Goal: Check status: Check status

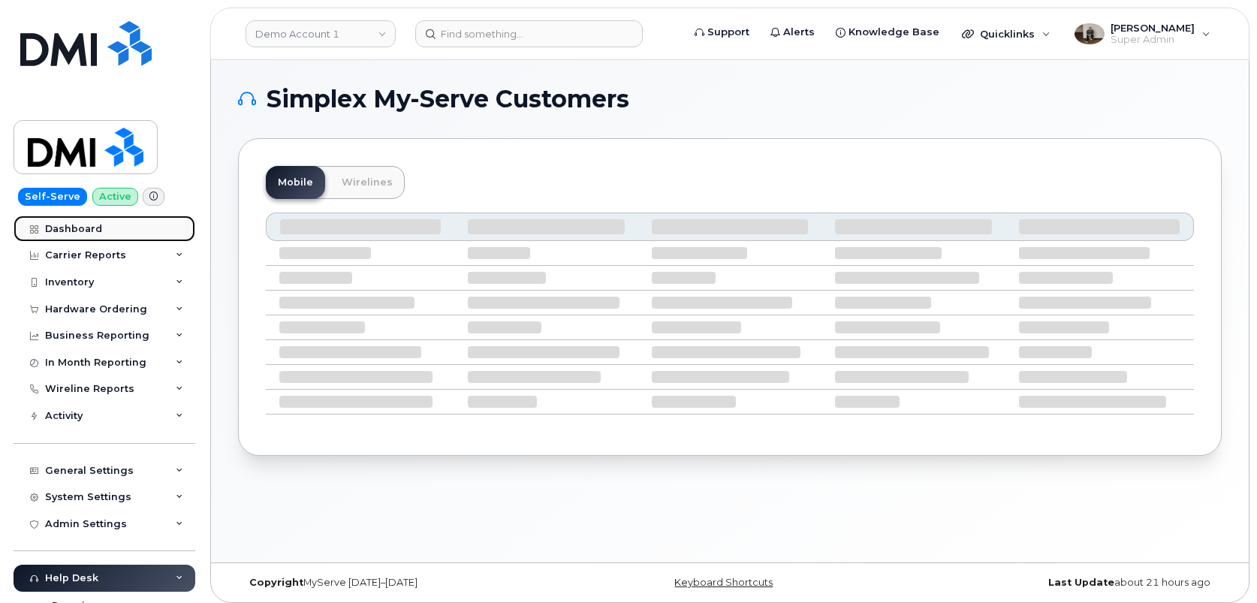
click at [106, 230] on link "Dashboard" at bounding box center [105, 228] width 182 height 27
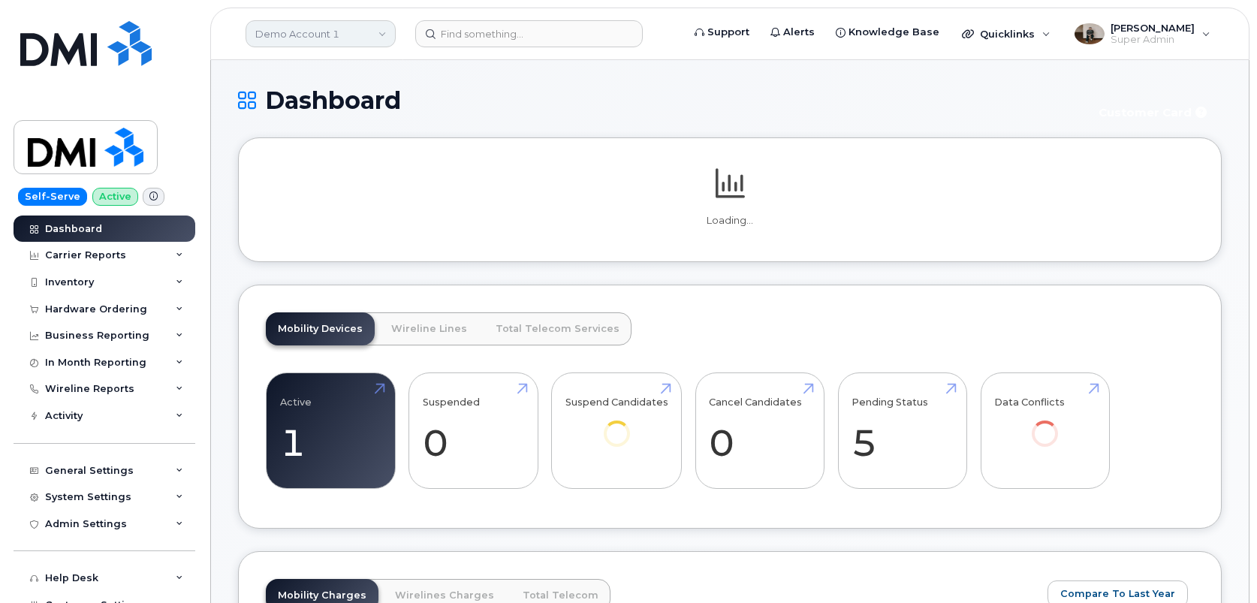
click at [368, 35] on link "Demo Account 1" at bounding box center [321, 33] width 150 height 27
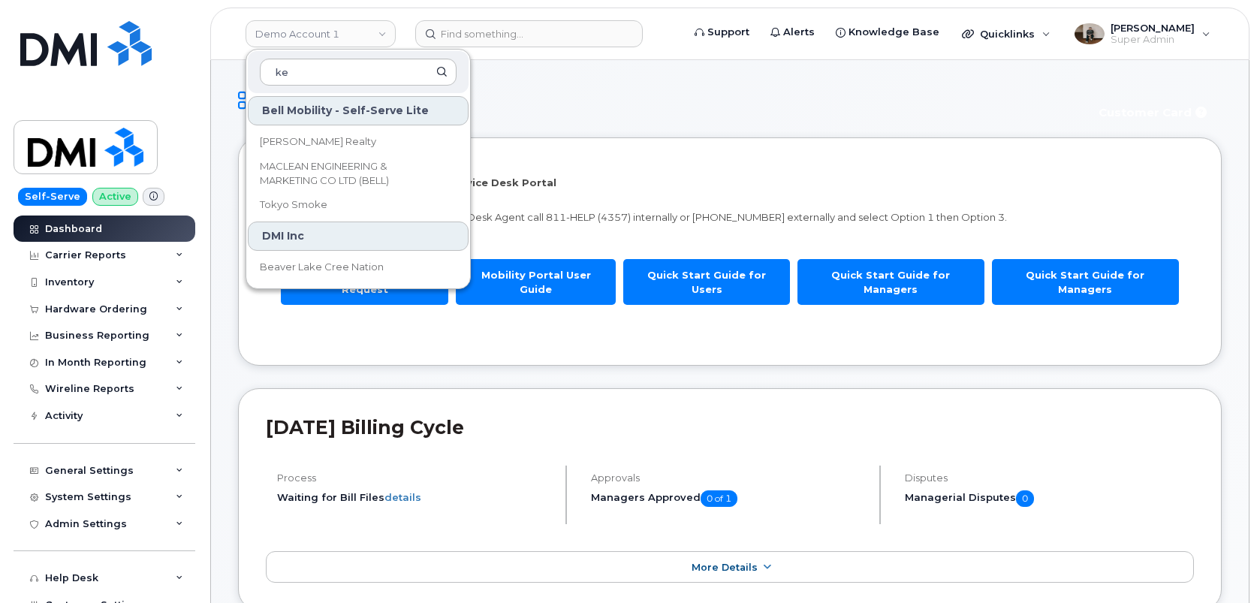
type input "k"
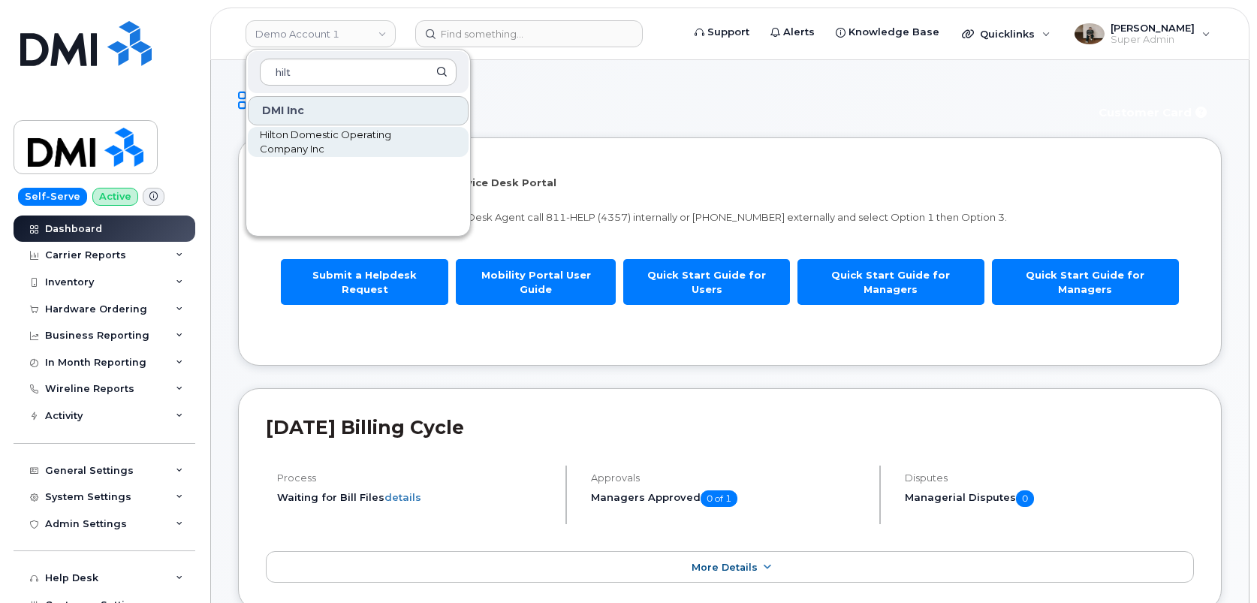
type input "hilt"
click at [363, 144] on span "Hilton Domestic Operating Company Inc" at bounding box center [346, 142] width 173 height 29
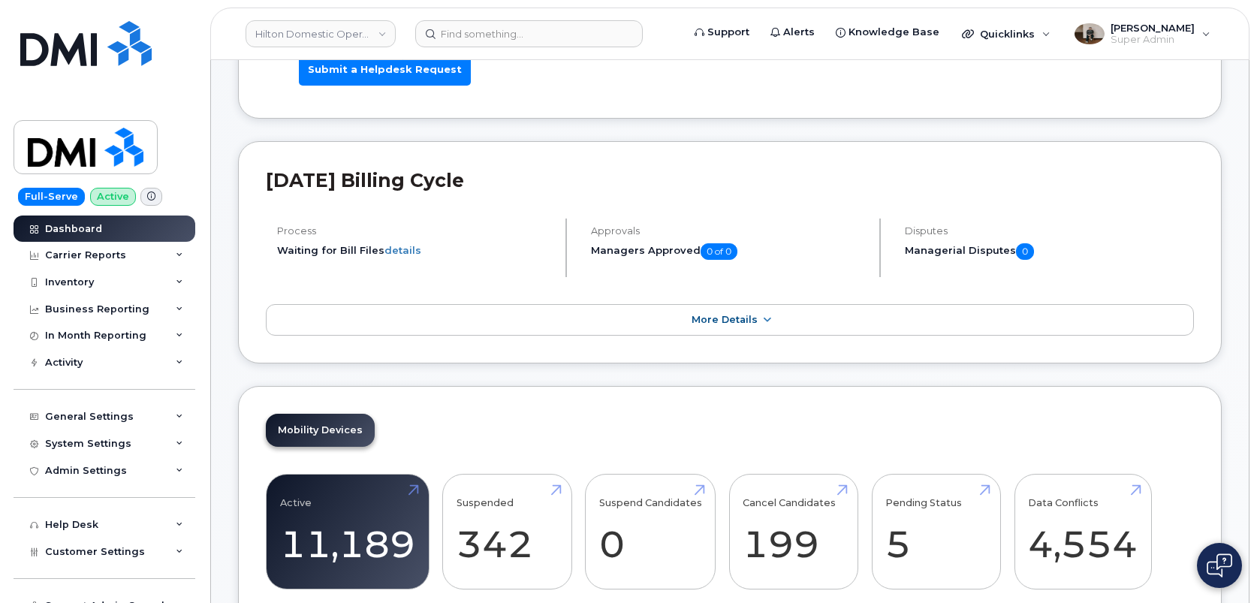
scroll to position [197, 0]
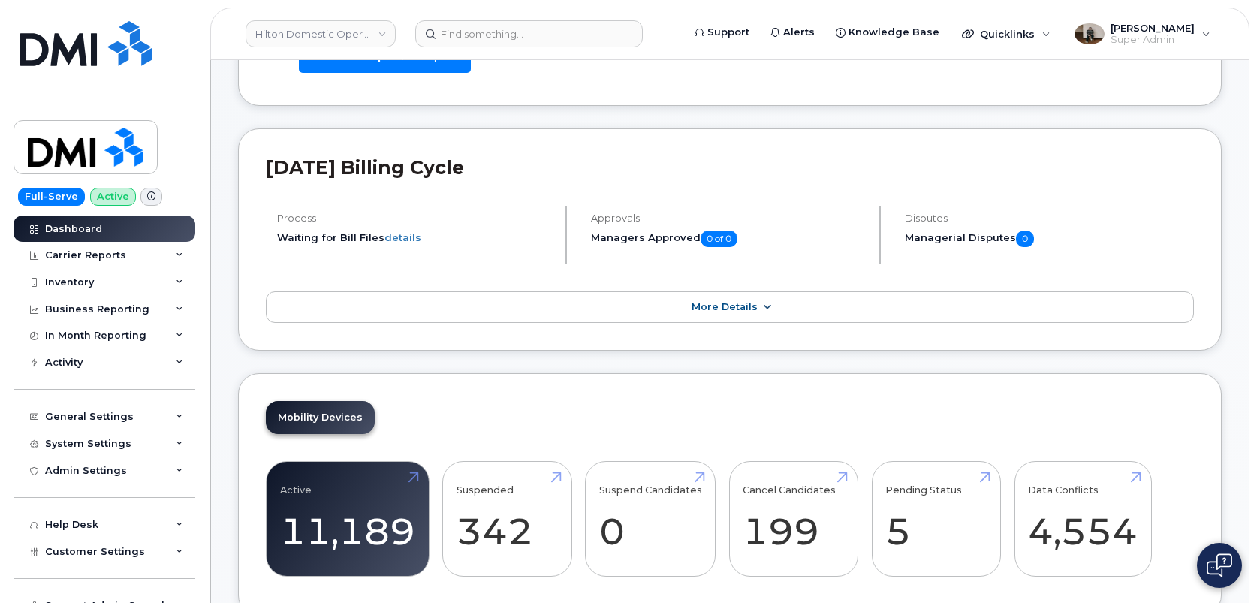
click at [737, 315] on link "More Details" at bounding box center [730, 307] width 928 height 32
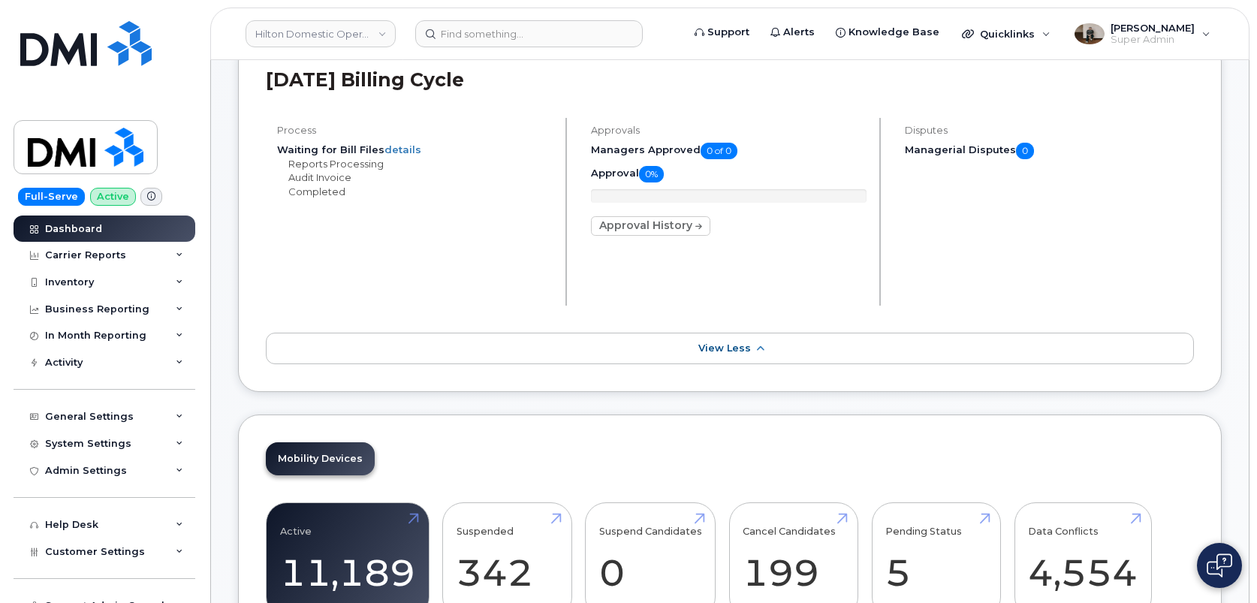
scroll to position [276, 0]
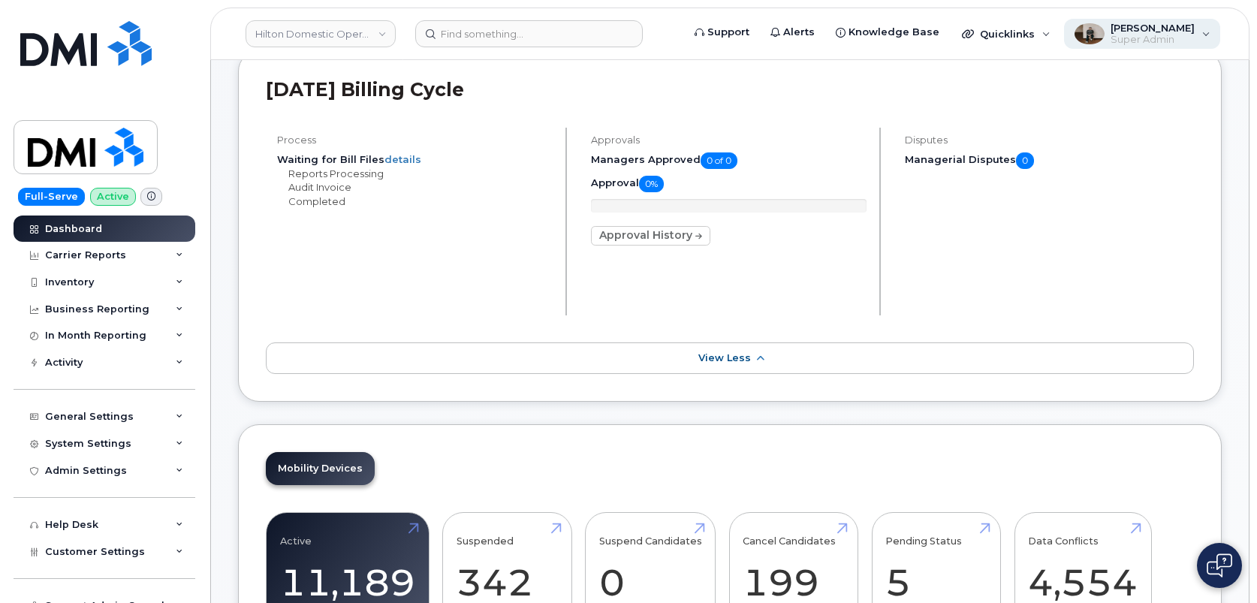
click at [1180, 27] on span "[PERSON_NAME]" at bounding box center [1152, 28] width 84 height 12
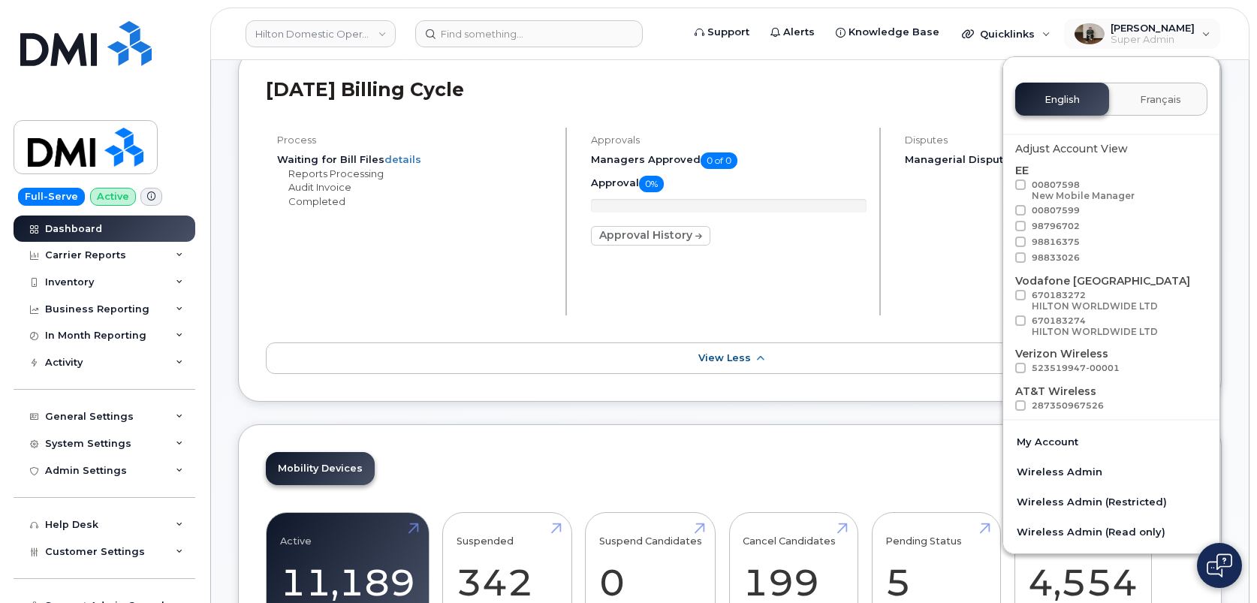
click at [851, 93] on h2 "August 2025 Billing Cycle" at bounding box center [730, 89] width 928 height 23
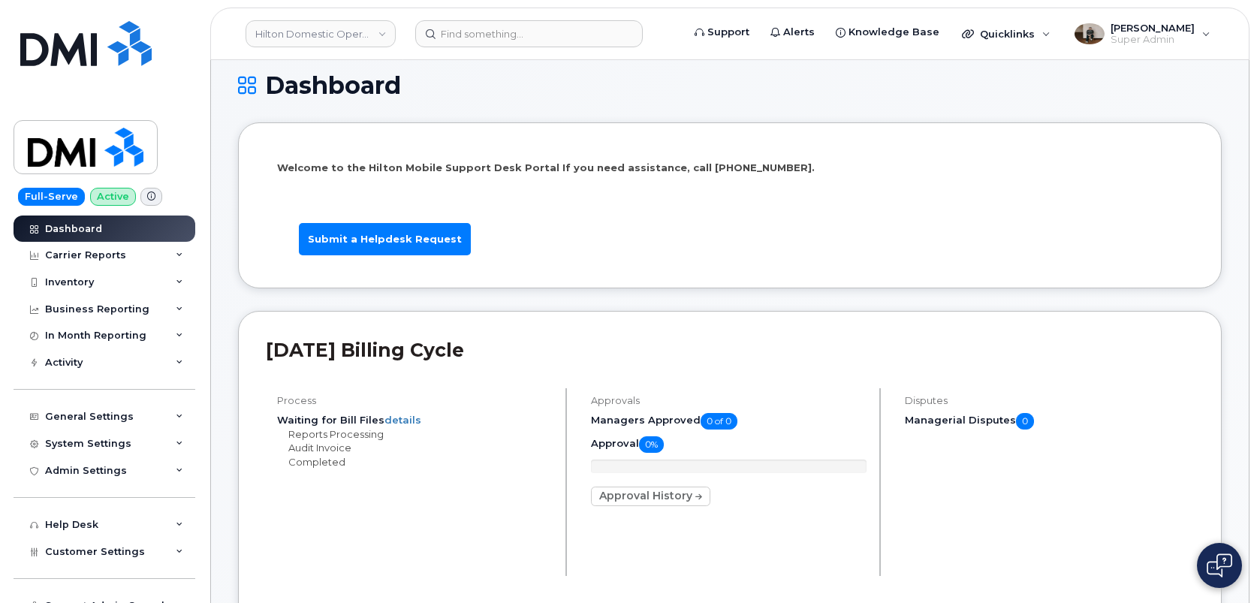
scroll to position [0, 0]
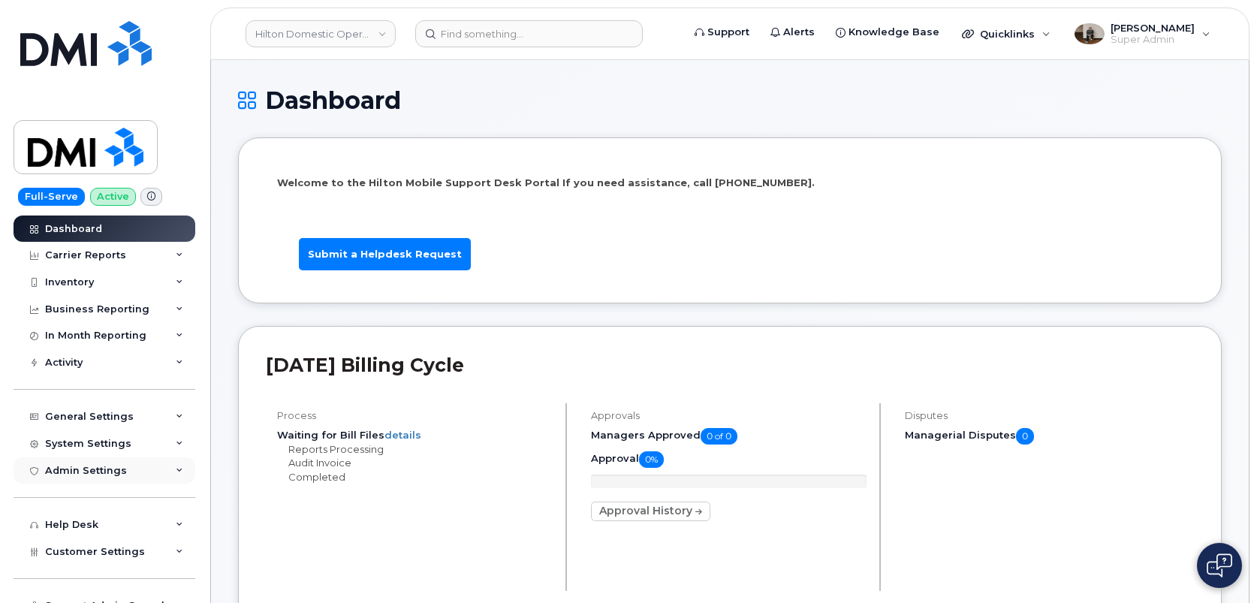
click at [82, 467] on div "Admin Settings" at bounding box center [86, 471] width 82 height 12
click at [107, 412] on div "General Settings" at bounding box center [89, 417] width 89 height 12
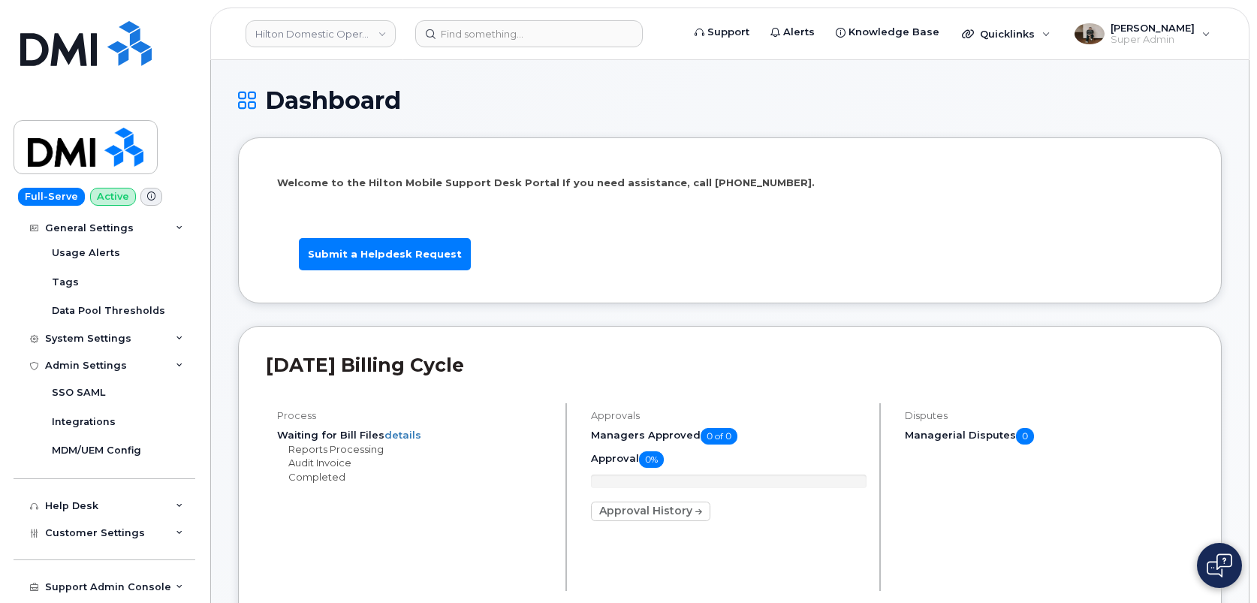
scroll to position [324, 0]
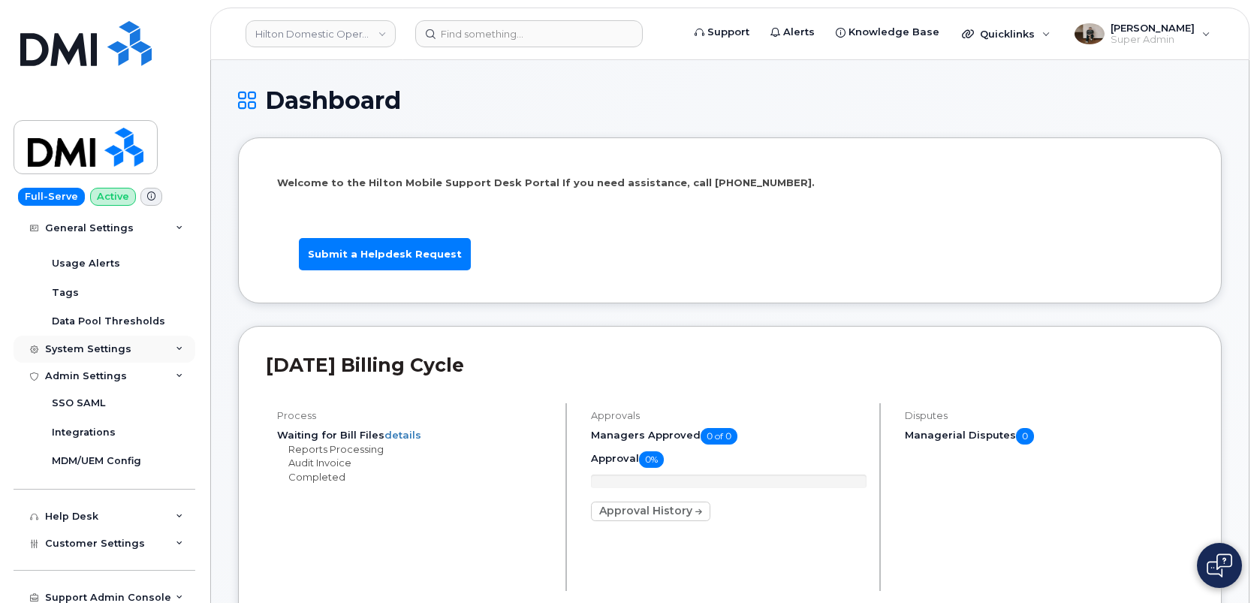
click at [101, 356] on div "System Settings" at bounding box center [105, 349] width 182 height 27
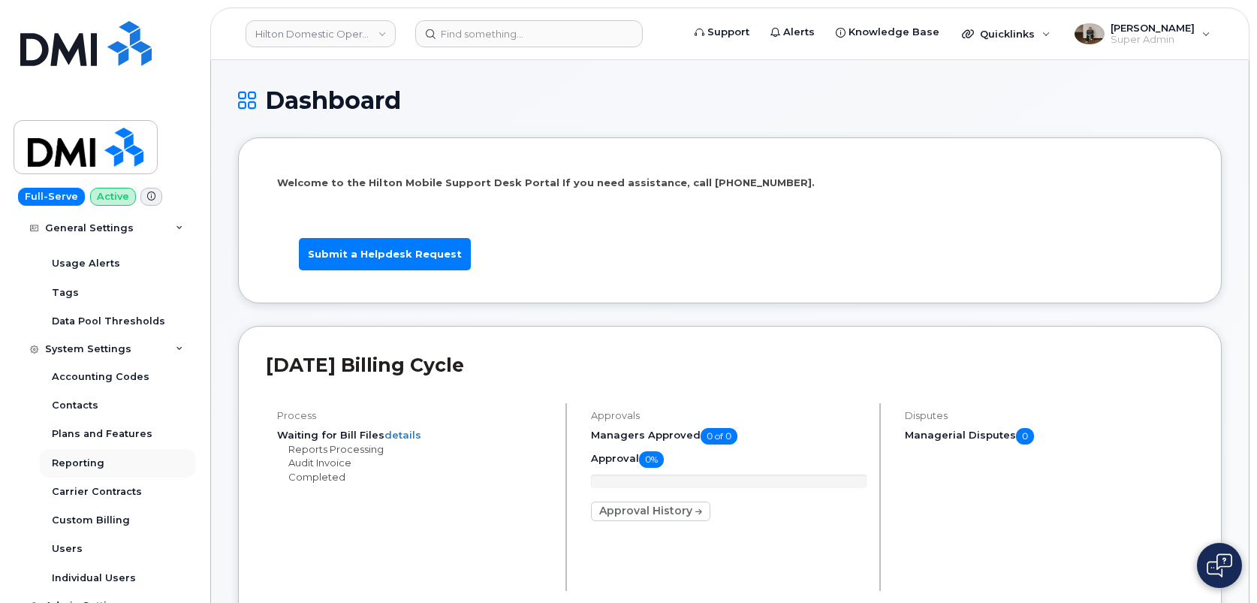
scroll to position [399, 0]
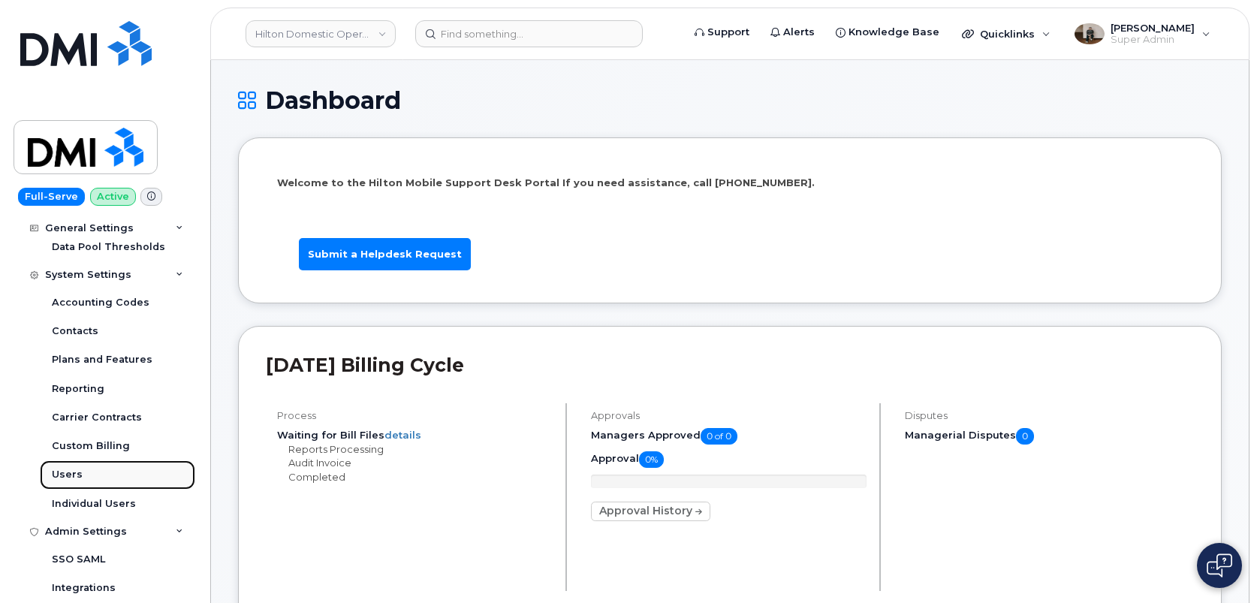
click at [72, 482] on link "Users" at bounding box center [117, 474] width 155 height 29
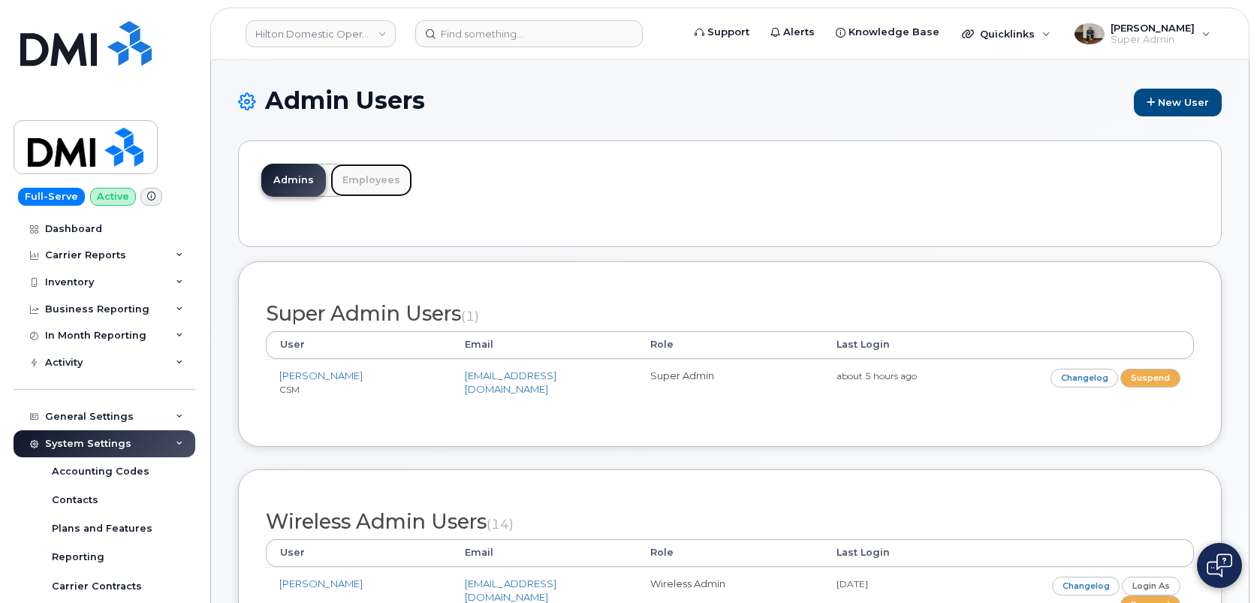
click at [370, 182] on link "Employees" at bounding box center [371, 180] width 82 height 33
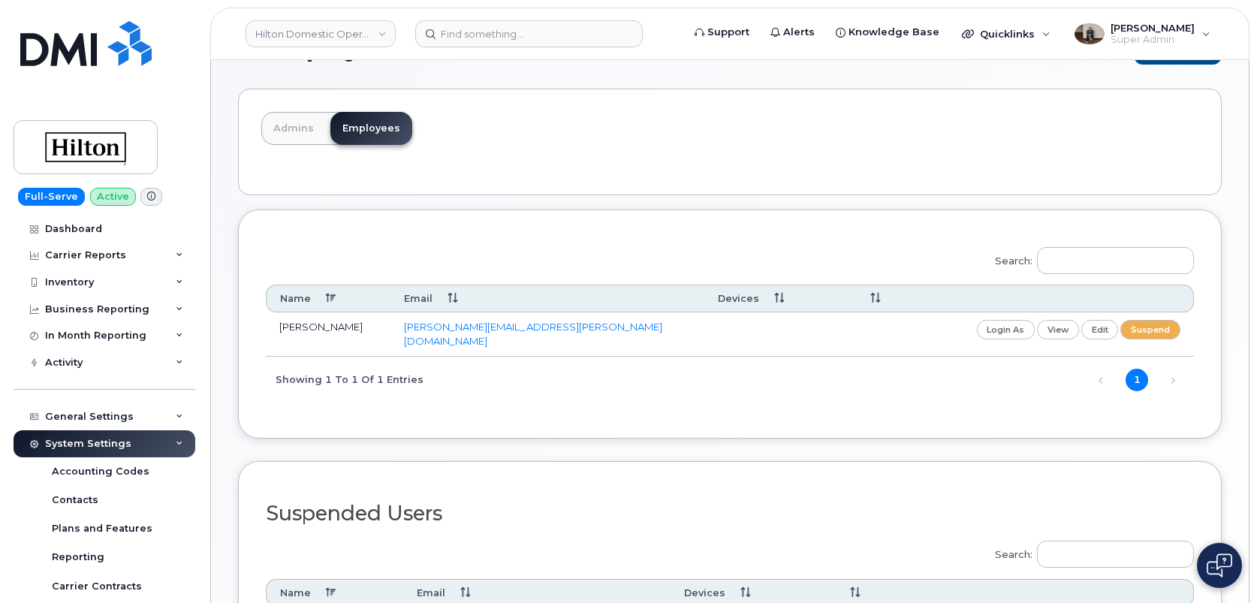
scroll to position [56, 0]
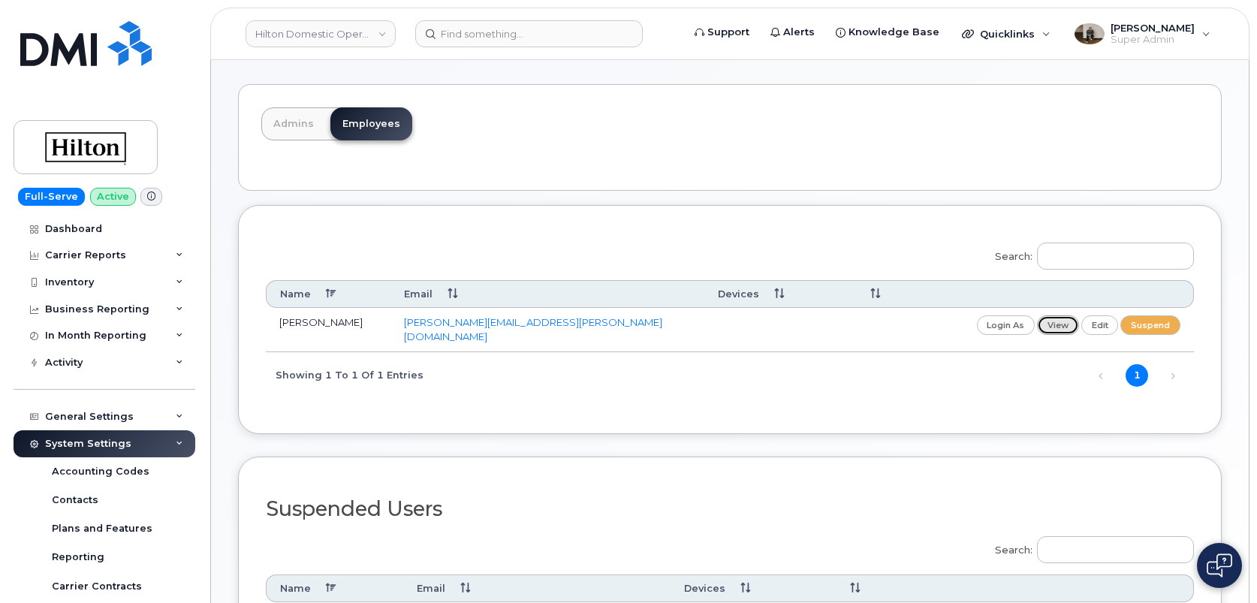
click at [1066, 321] on link "view" at bounding box center [1058, 324] width 42 height 19
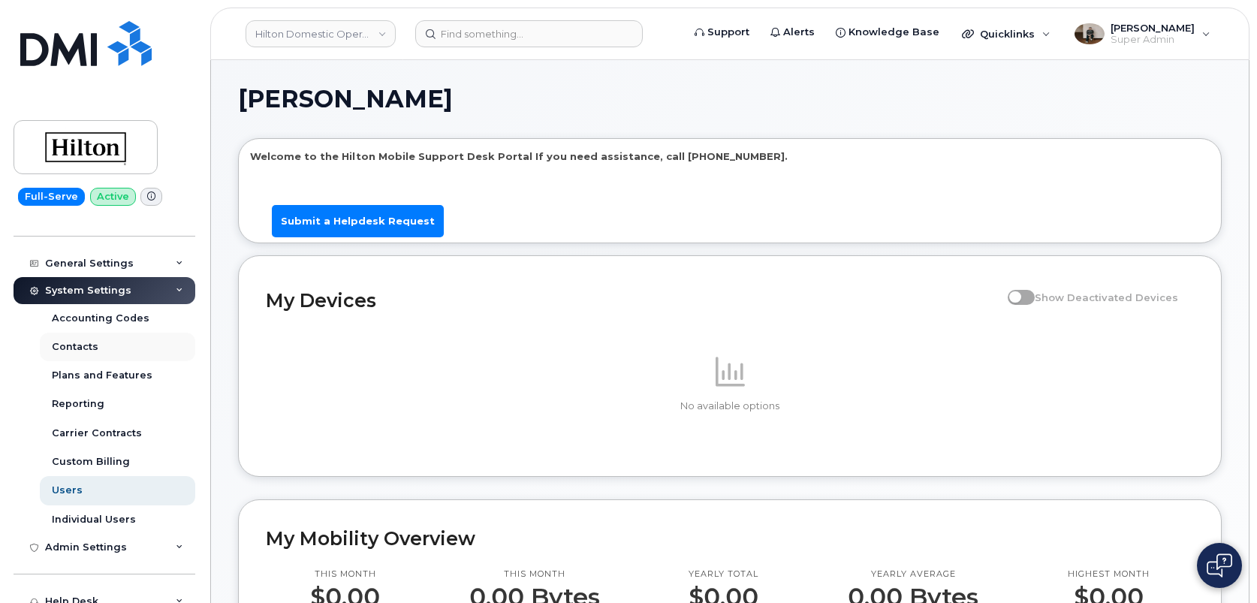
scroll to position [212, 0]
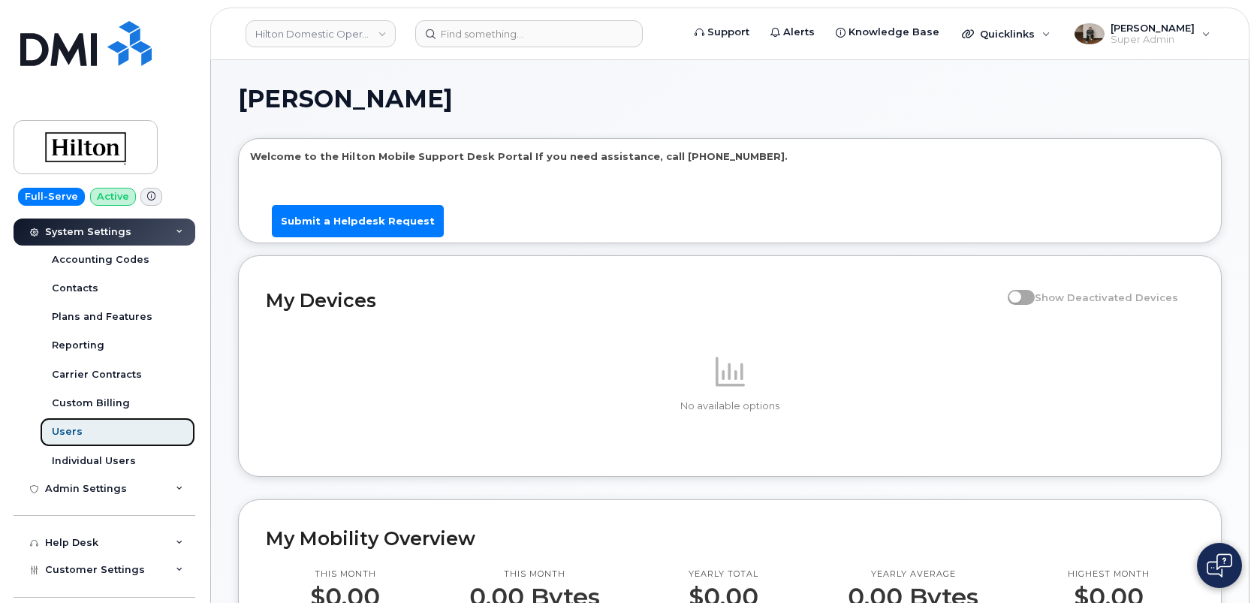
click at [89, 435] on link "Users" at bounding box center [117, 431] width 155 height 29
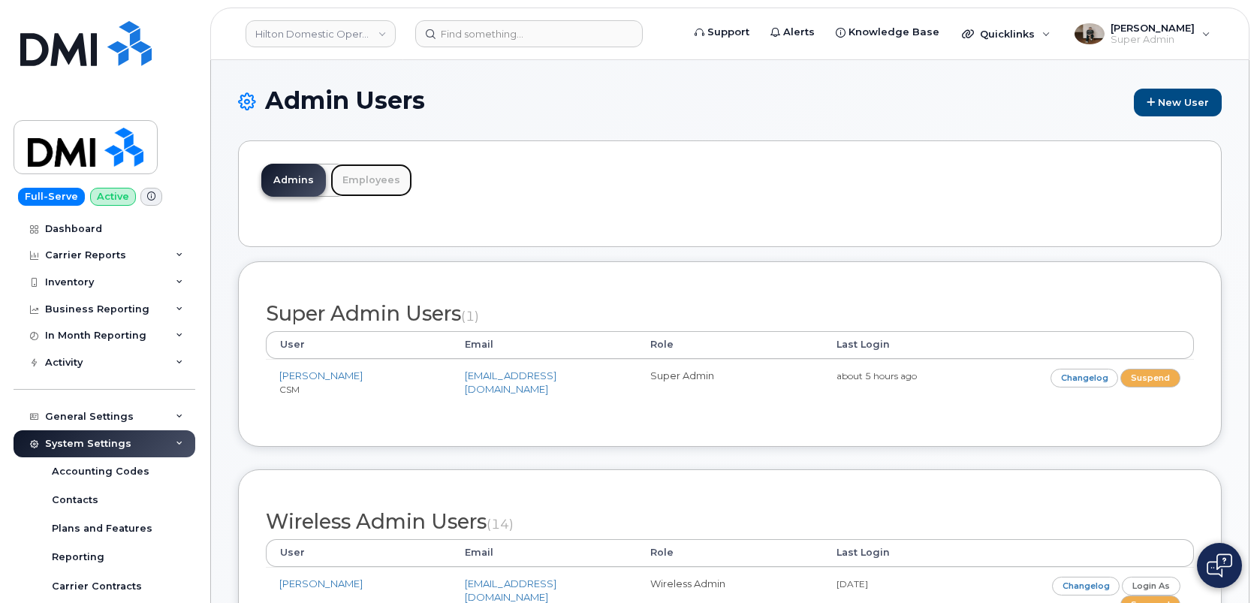
click at [375, 185] on link "Employees" at bounding box center [371, 180] width 82 height 33
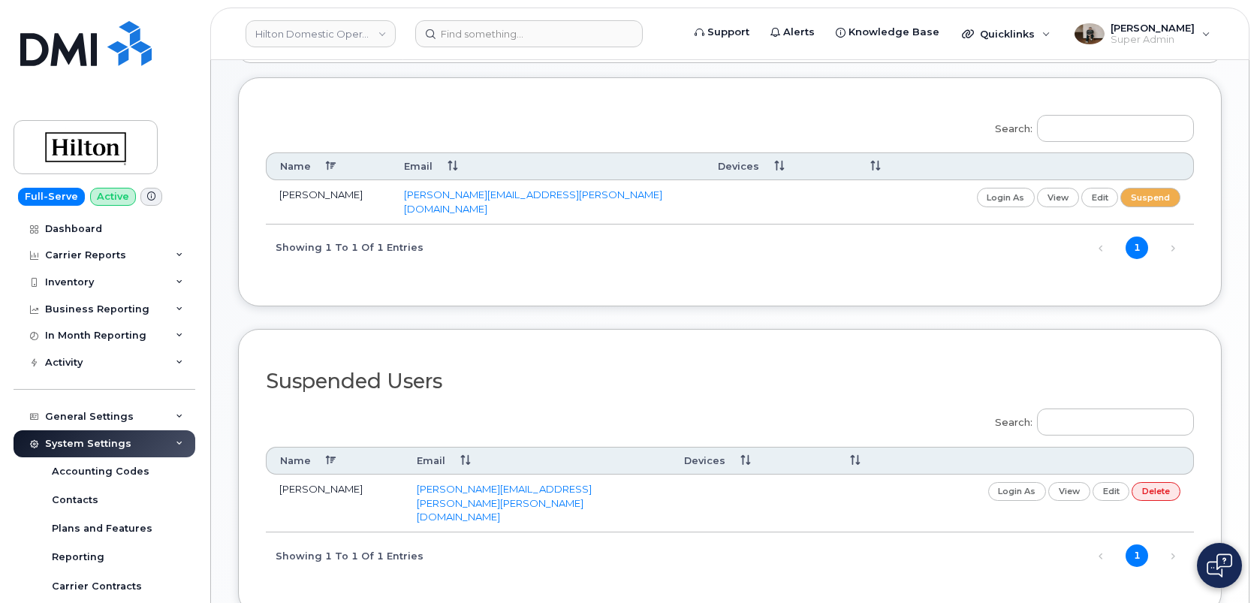
scroll to position [176, 0]
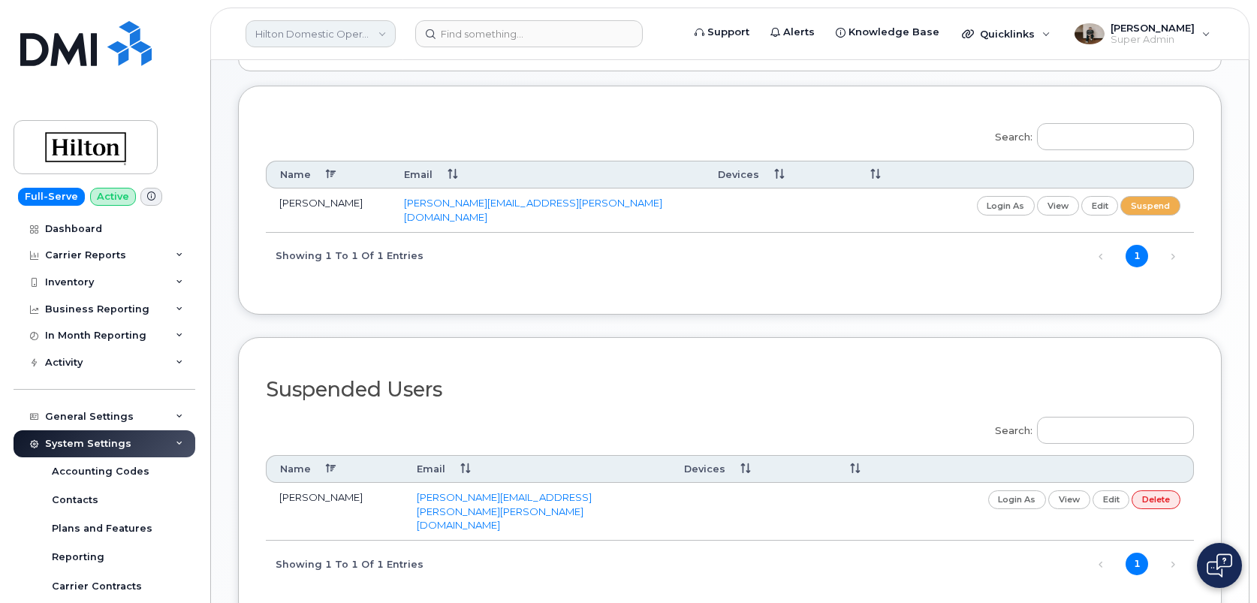
click at [353, 34] on link "Hilton Domestic Operating Company Inc" at bounding box center [321, 33] width 150 height 27
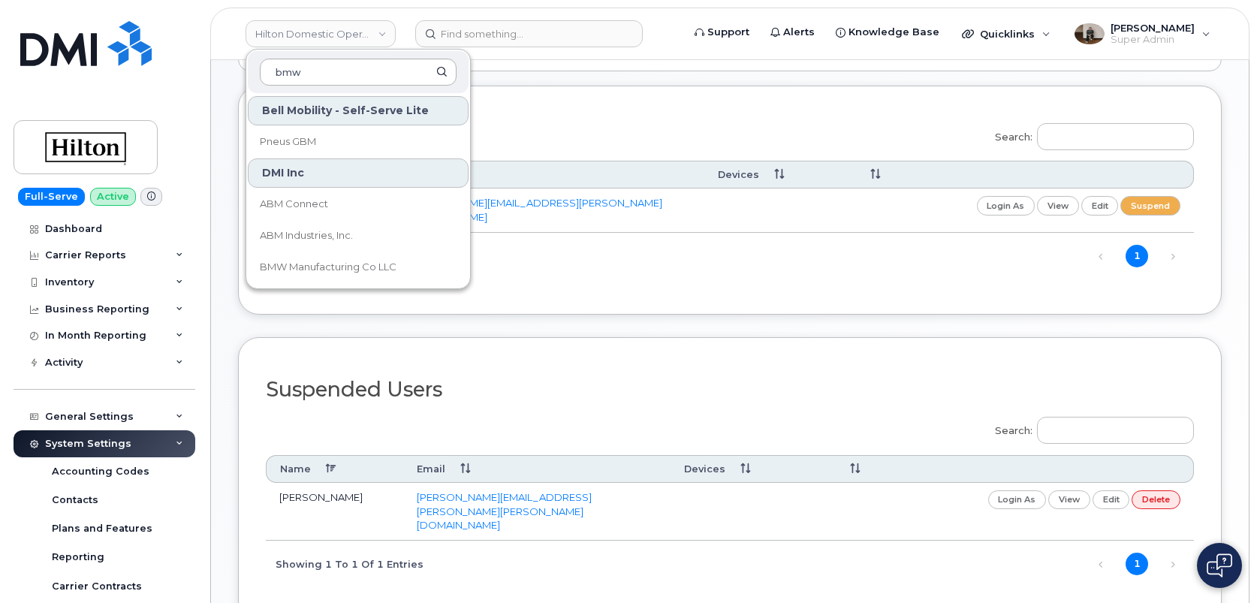
type input "bmw"
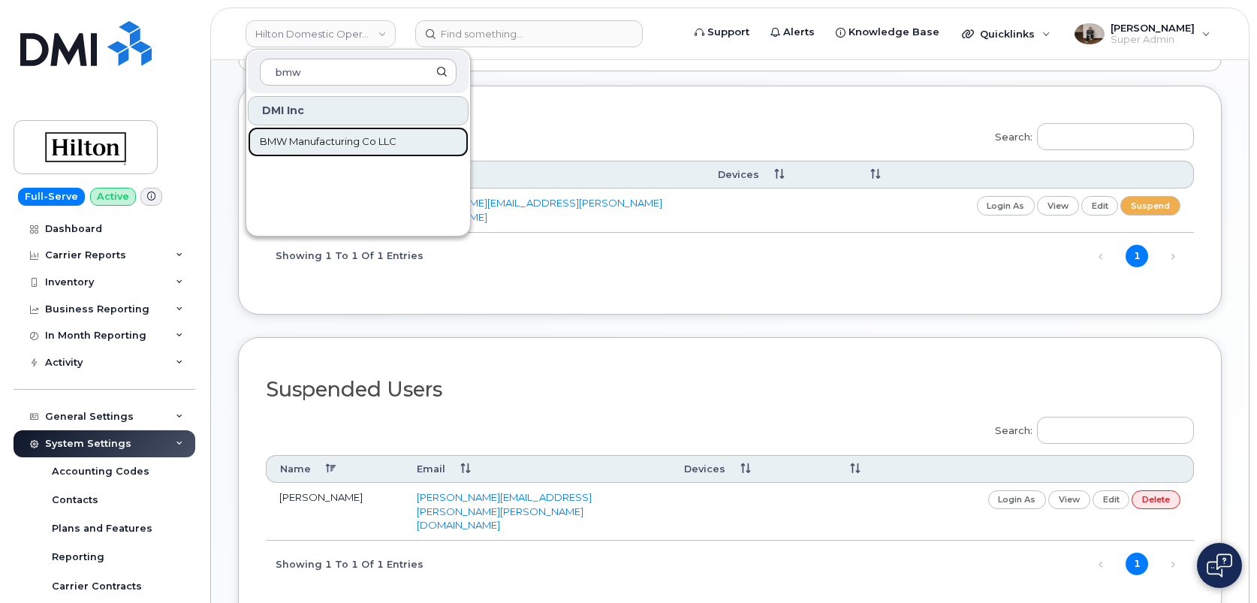
click at [343, 148] on span "BMW Manufacturing Co LLC" at bounding box center [328, 141] width 137 height 15
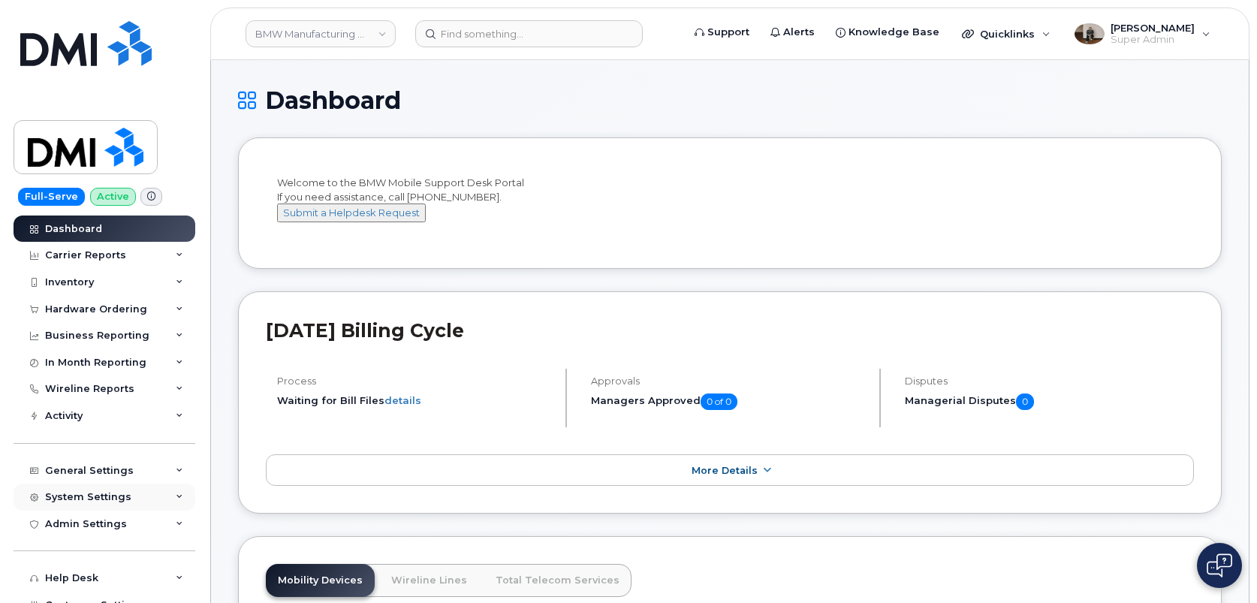
click at [117, 499] on div "System Settings" at bounding box center [88, 497] width 86 height 12
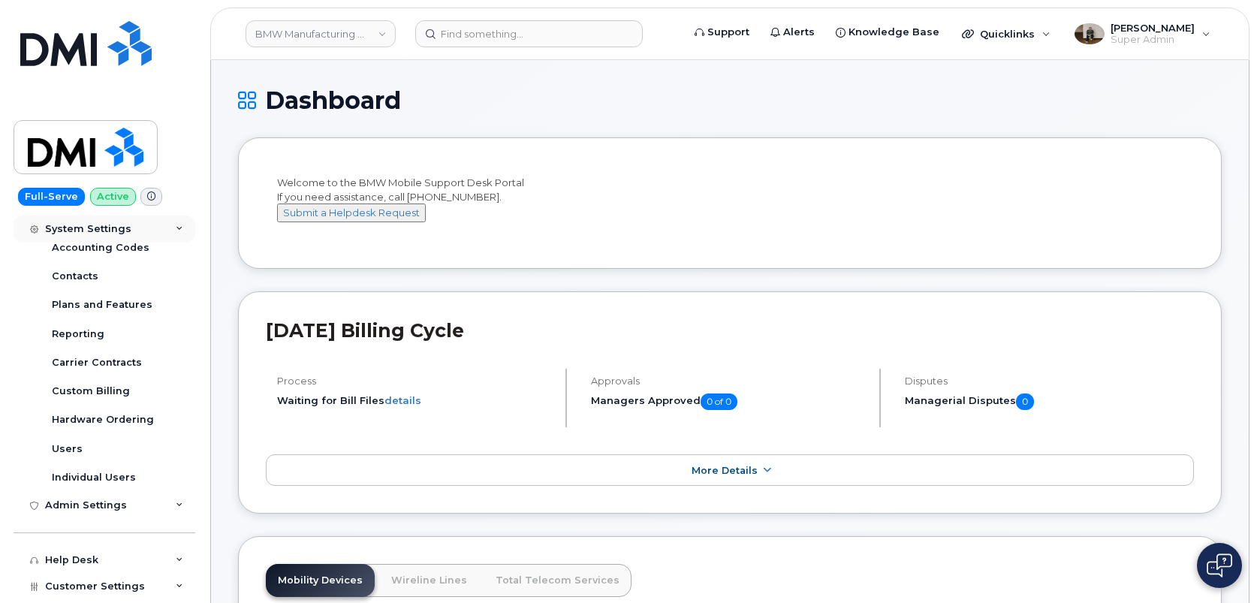
scroll to position [293, 0]
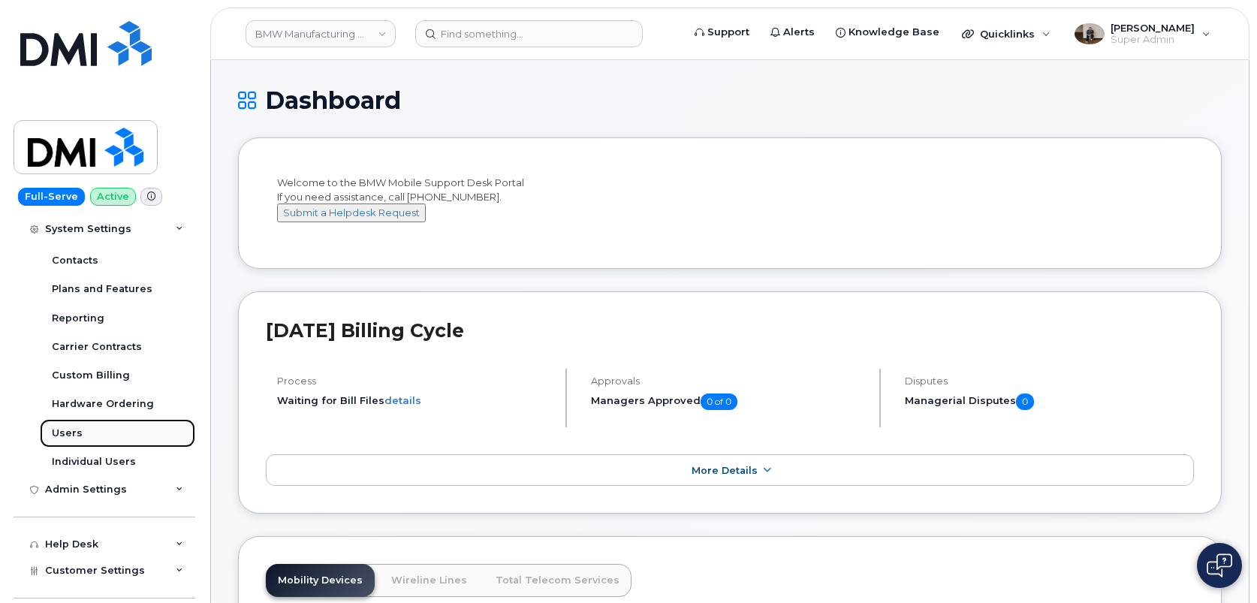
click at [101, 439] on link "Users" at bounding box center [117, 433] width 155 height 29
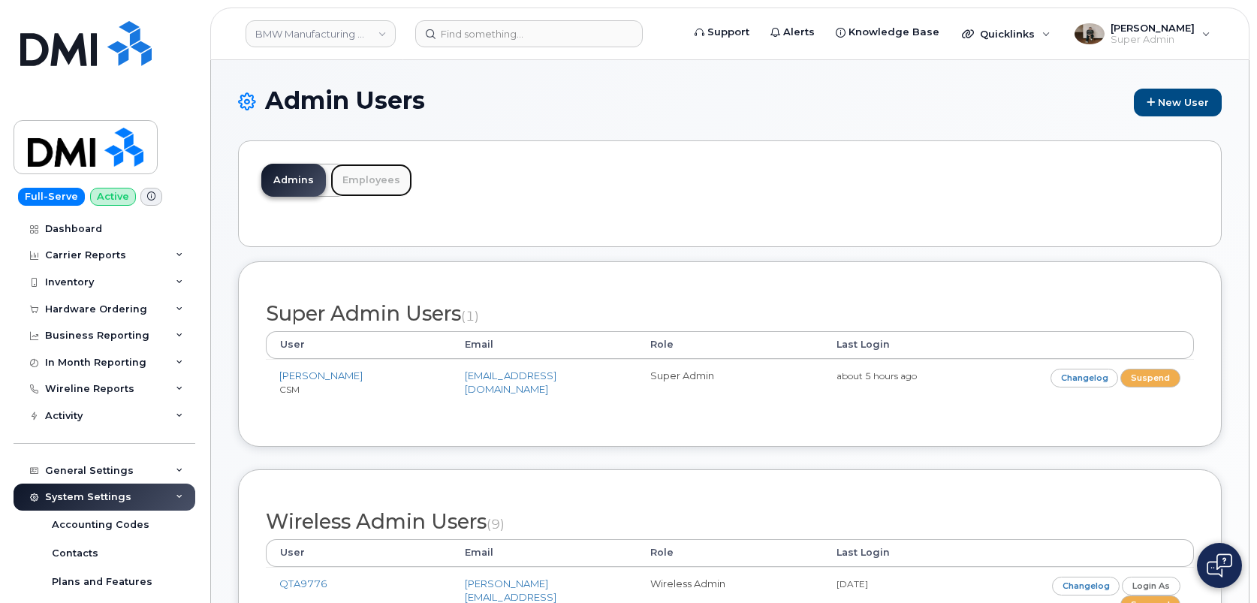
click at [393, 170] on link "Employees" at bounding box center [371, 180] width 82 height 33
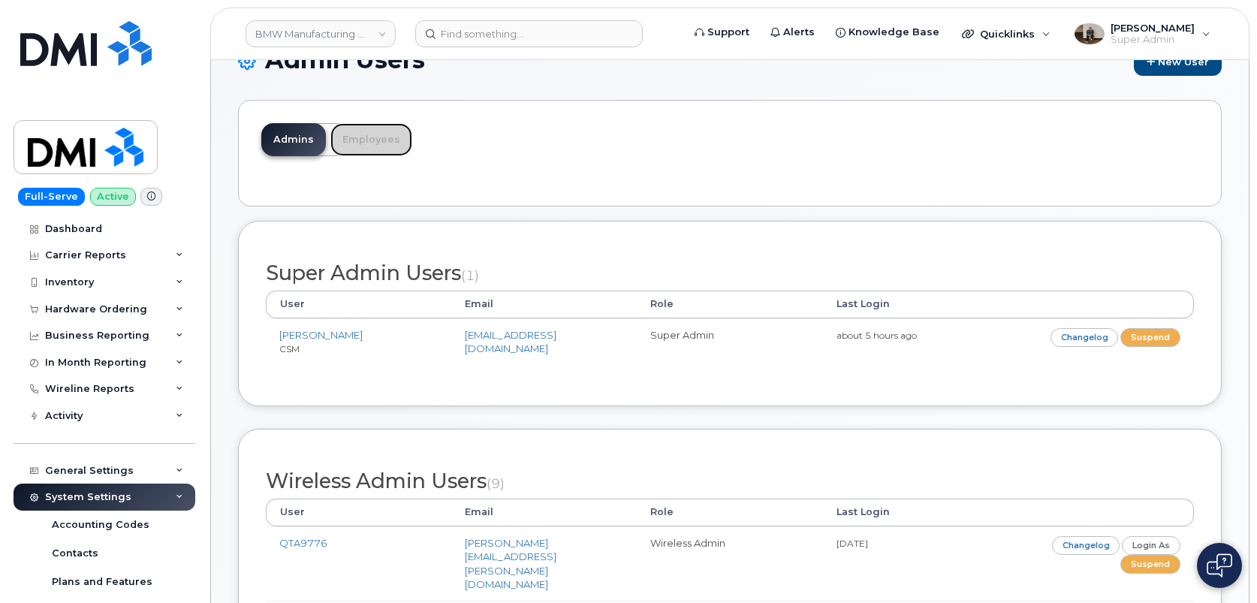
scroll to position [26, 0]
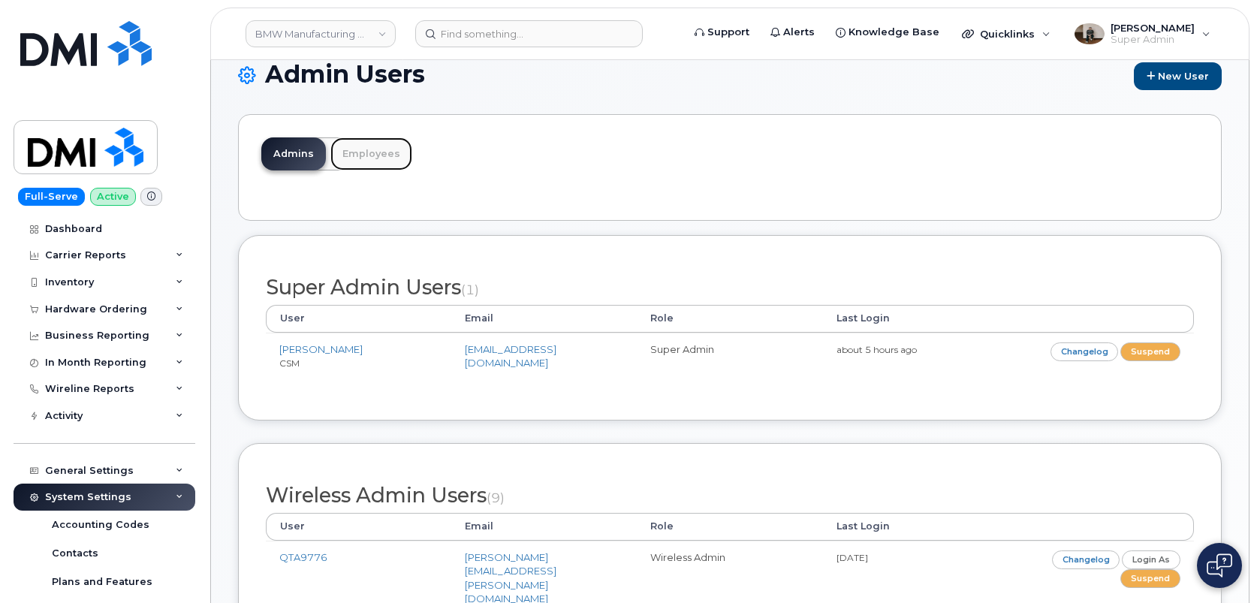
click at [356, 155] on link "Employees" at bounding box center [371, 153] width 82 height 33
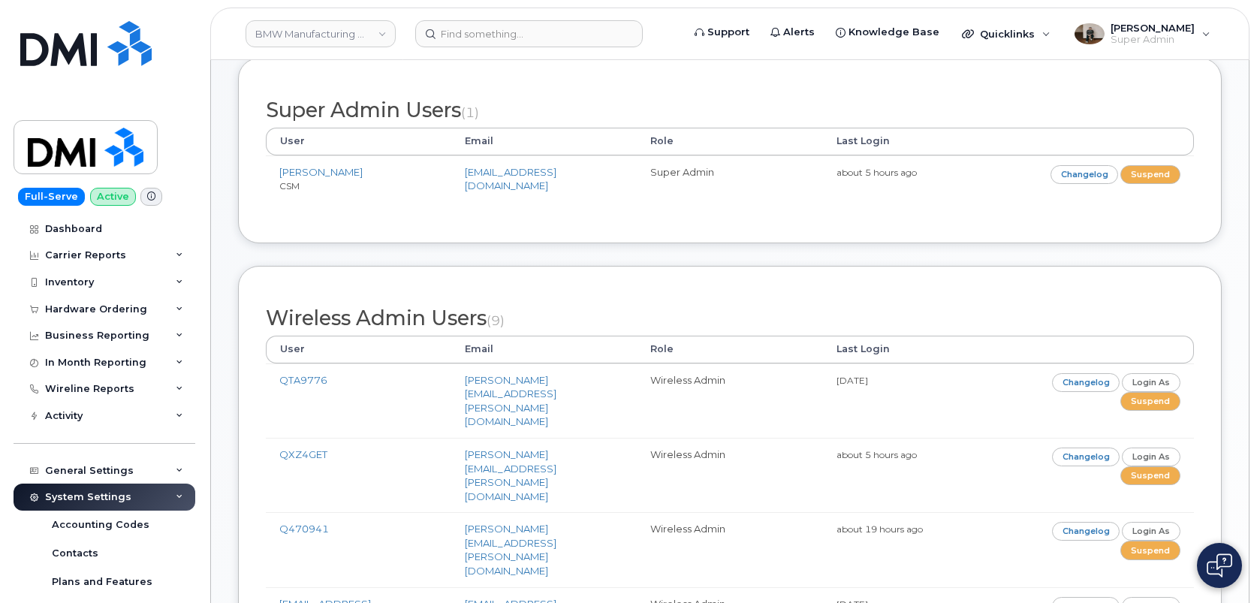
scroll to position [206, 0]
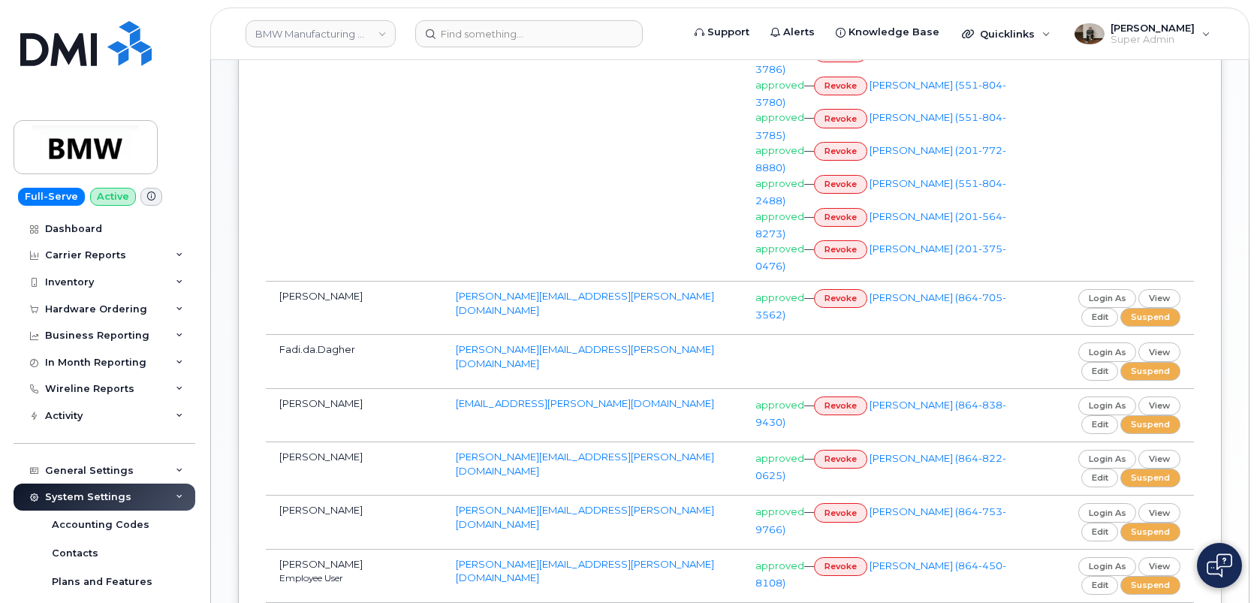
scroll to position [474, 0]
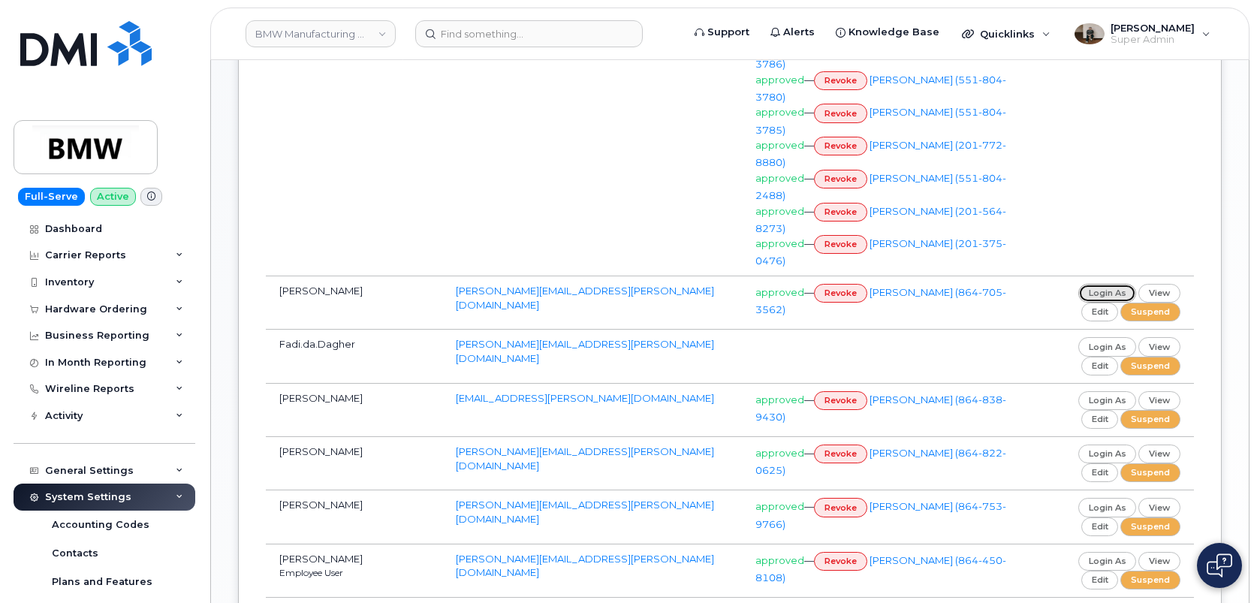
click at [1108, 284] on link "login as" at bounding box center [1107, 293] width 59 height 19
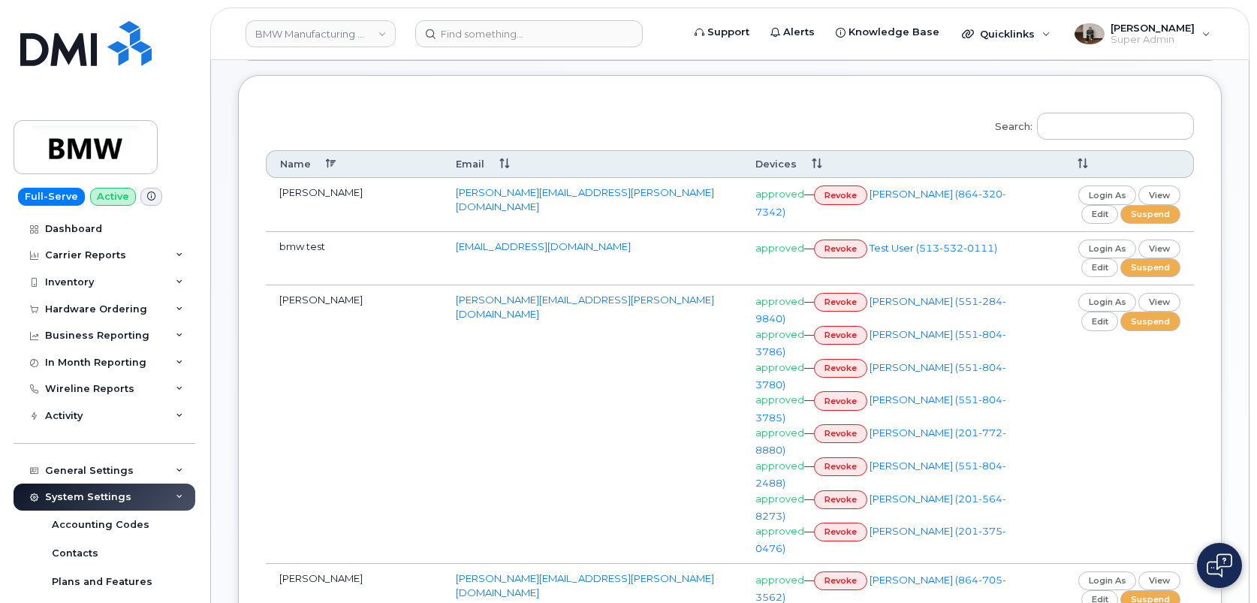
scroll to position [71, 0]
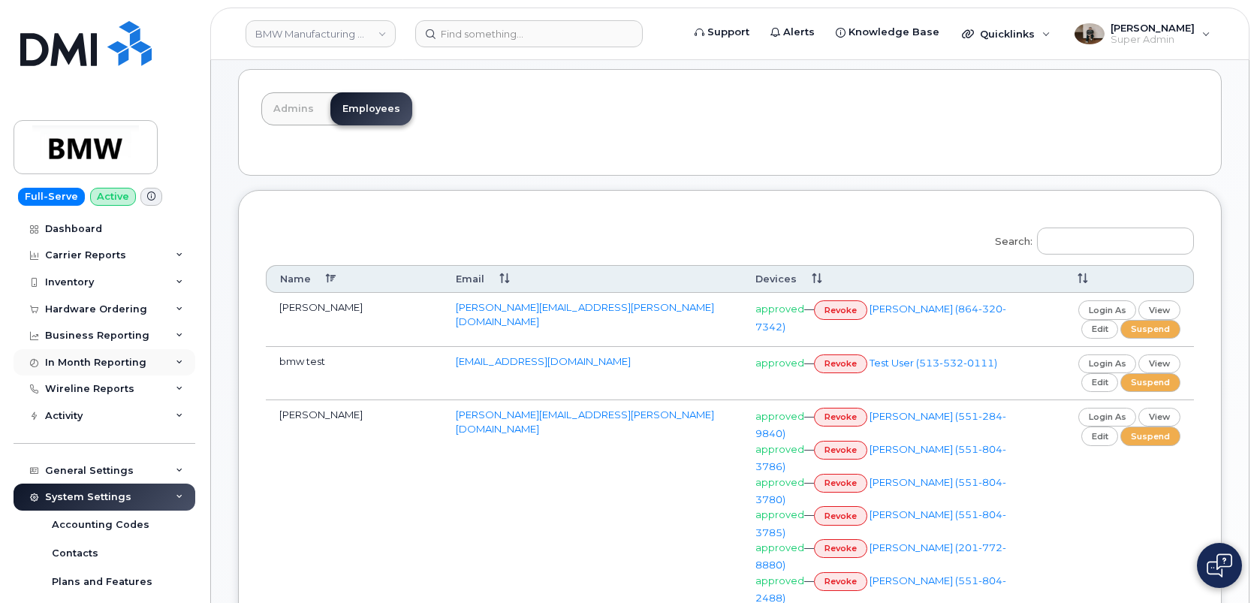
click at [89, 361] on div "In Month Reporting" at bounding box center [95, 363] width 101 height 12
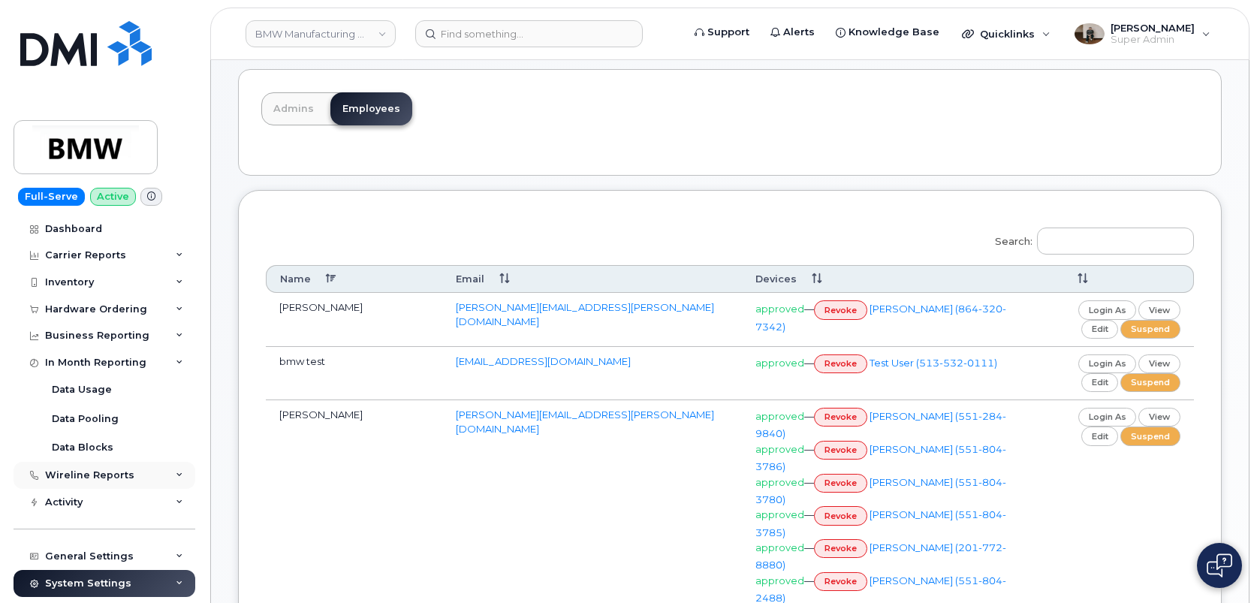
click at [104, 476] on div "Wireline Reports" at bounding box center [89, 475] width 89 height 12
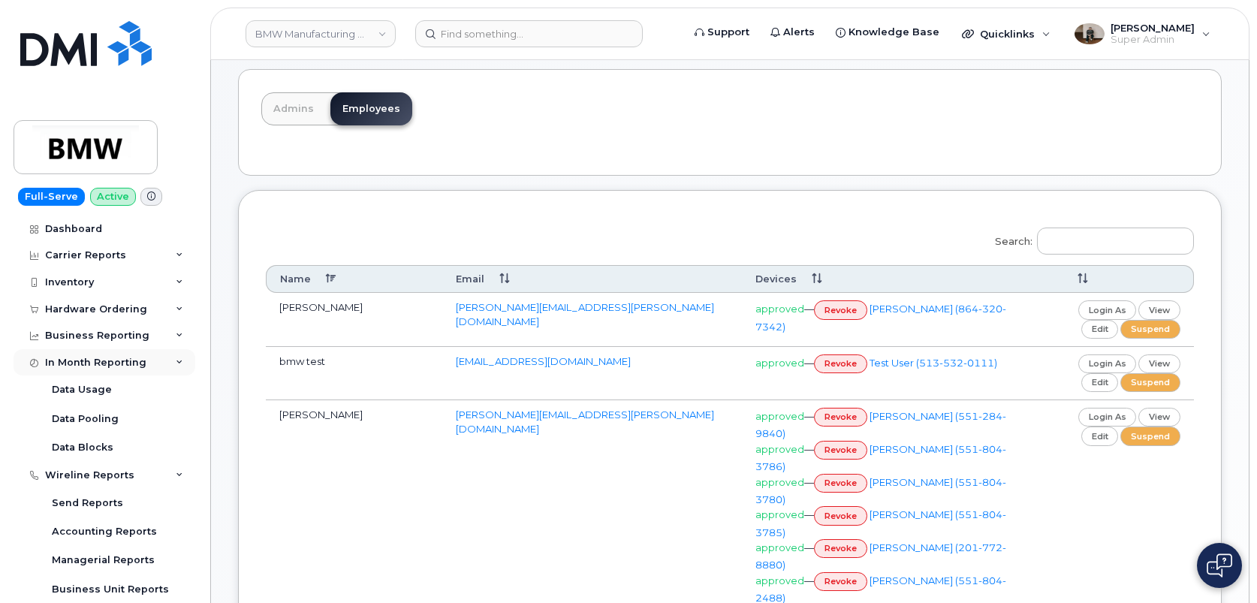
click at [110, 370] on div "In Month Reporting" at bounding box center [105, 362] width 182 height 27
click at [111, 346] on div "Business Reporting" at bounding box center [105, 335] width 182 height 27
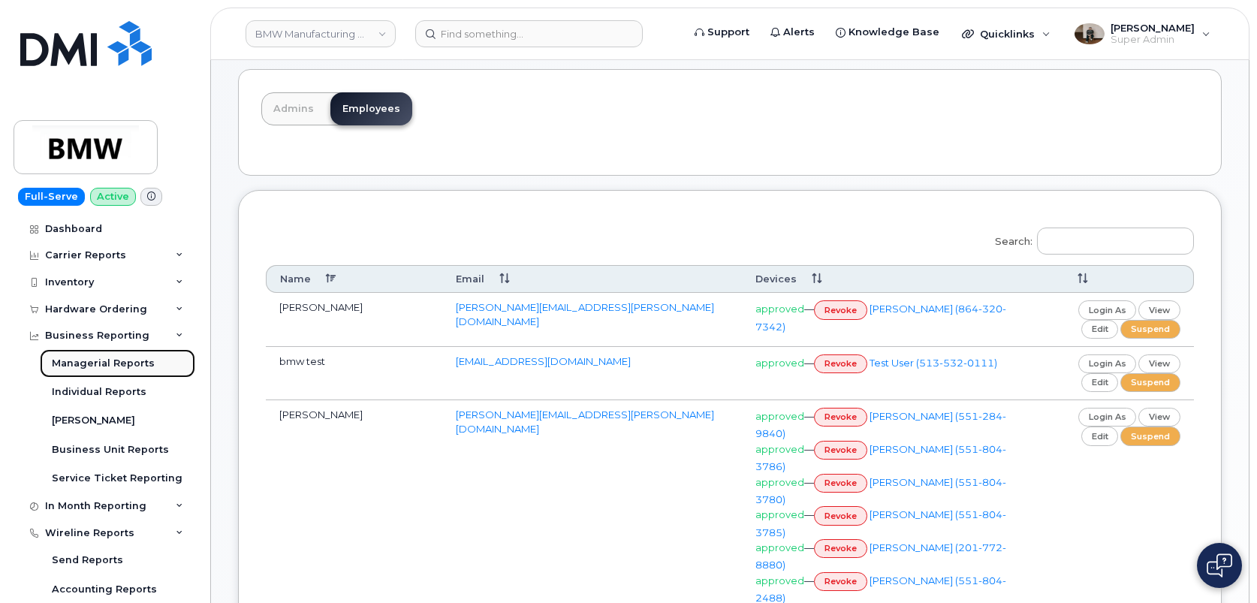
click at [110, 367] on div "Managerial Reports" at bounding box center [103, 364] width 103 height 14
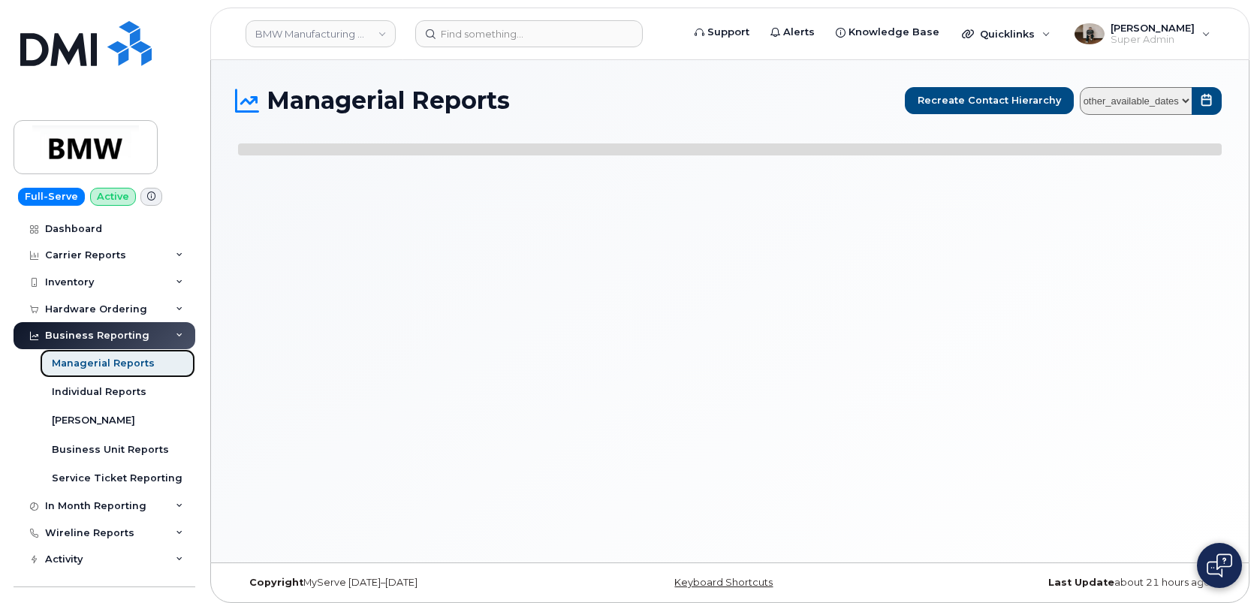
select select
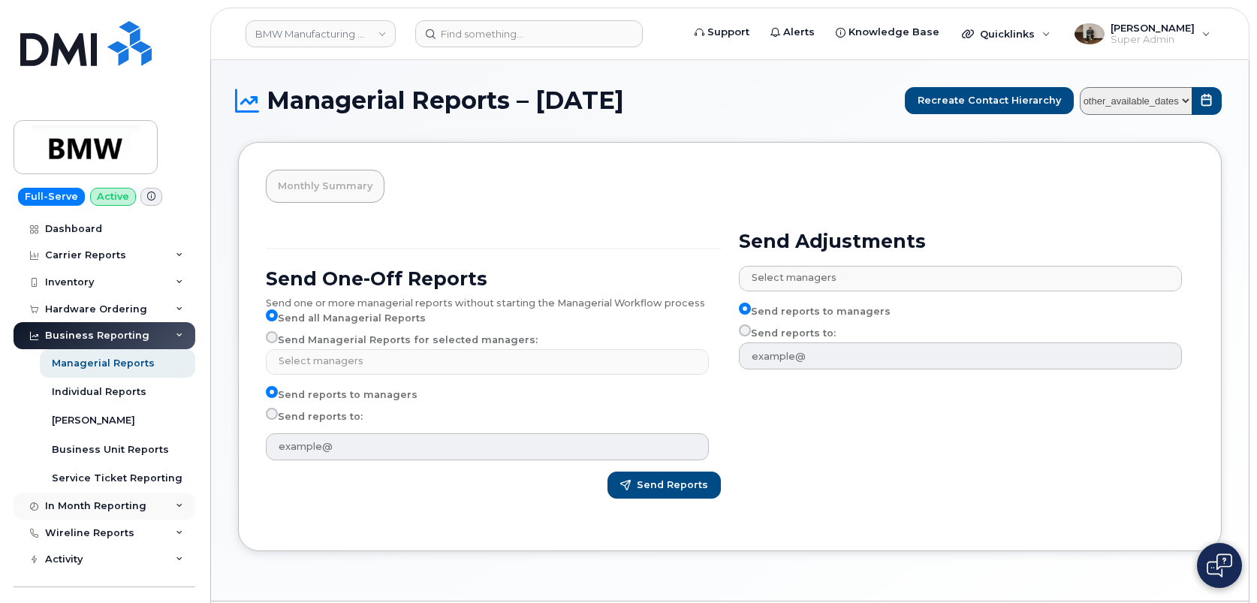
click at [119, 508] on div "In Month Reporting" at bounding box center [95, 506] width 101 height 12
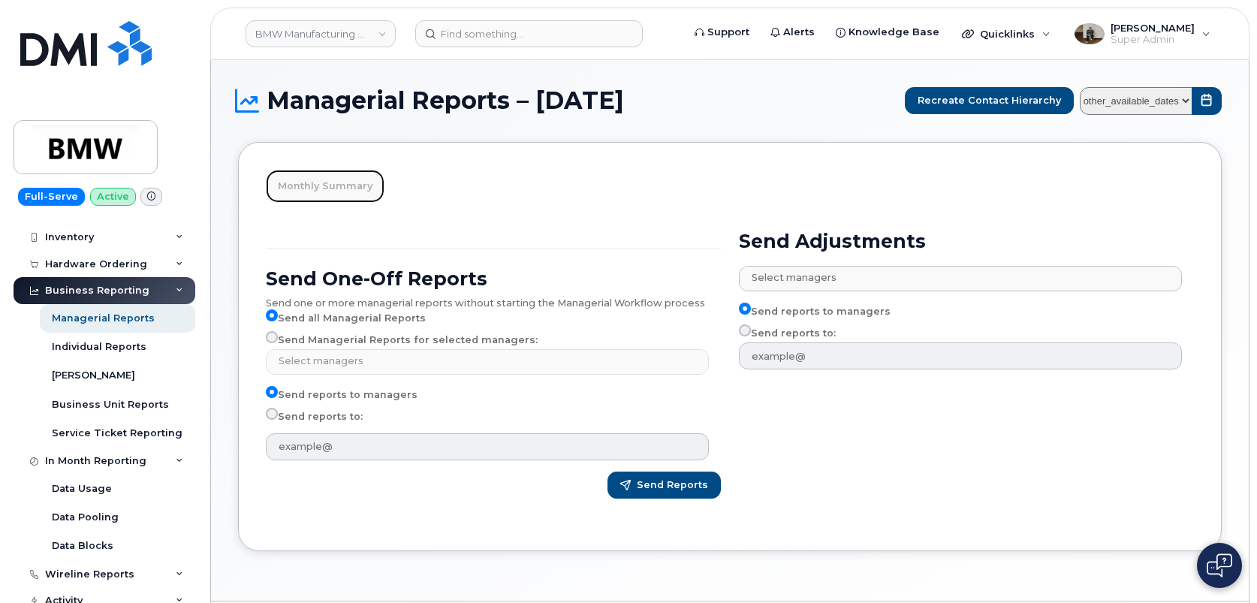
click at [335, 195] on link "Monthly Summary" at bounding box center [325, 186] width 119 height 33
click at [455, 198] on div "Monthly Summary Send One-Off Reports Send one or more managerial reports withou…" at bounding box center [730, 346] width 984 height 409
click at [345, 192] on link "Monthly Summary" at bounding box center [325, 186] width 119 height 33
click at [128, 270] on div "Hardware Ordering" at bounding box center [105, 264] width 182 height 27
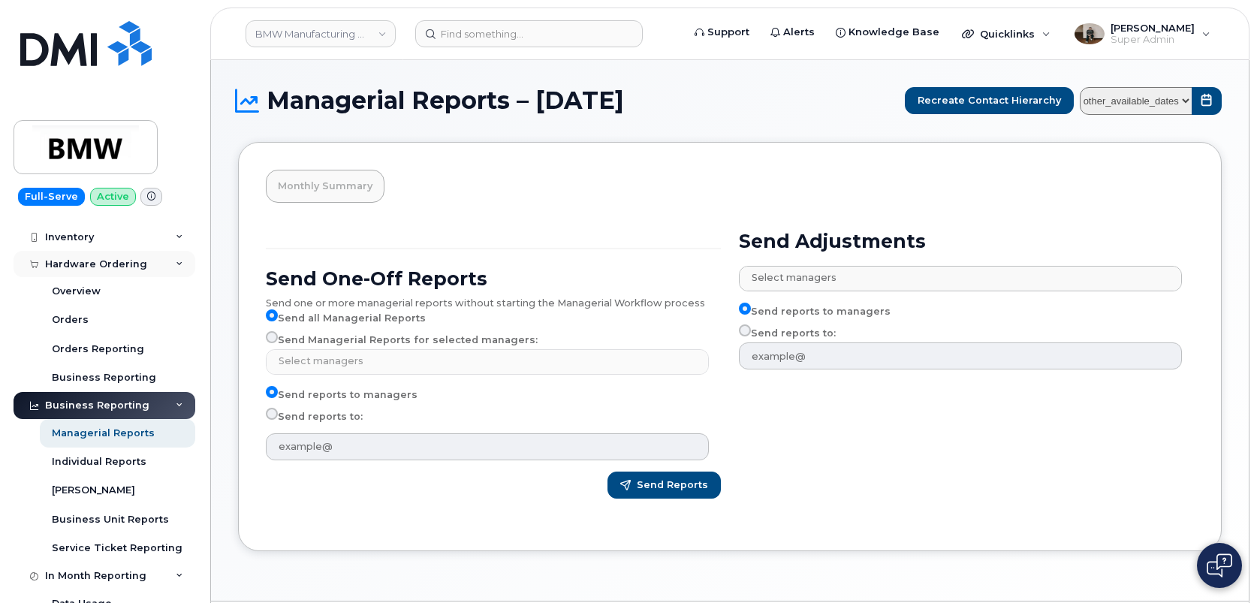
click at [128, 270] on div "Hardware Ordering" at bounding box center [105, 264] width 182 height 27
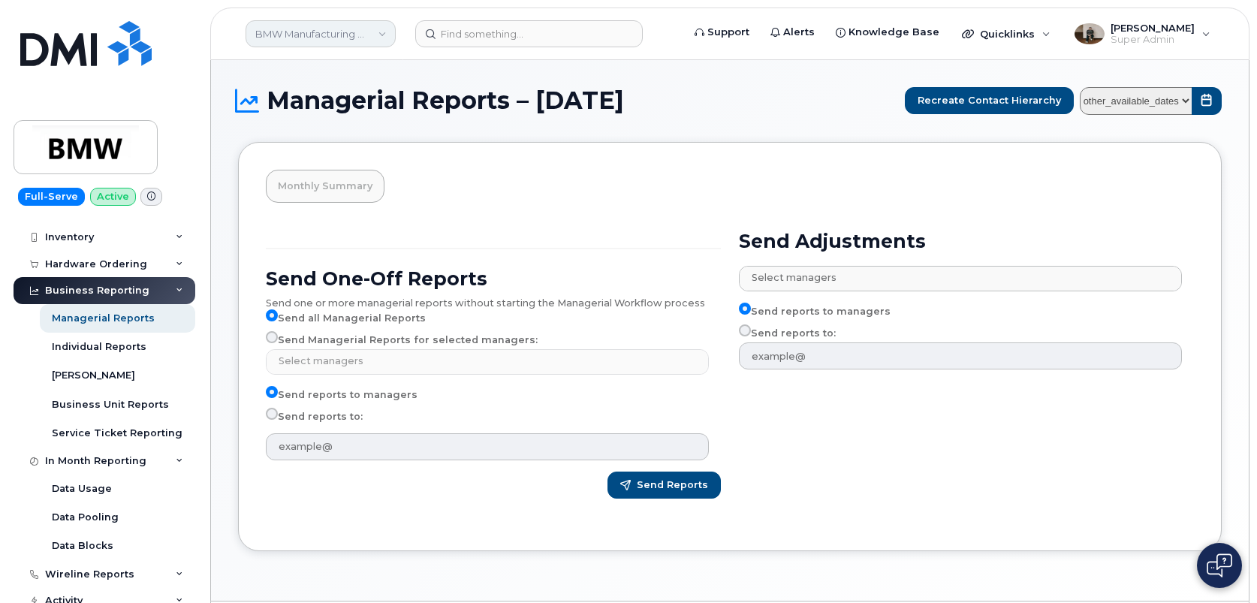
click at [342, 32] on link "BMW Manufacturing Co LLC" at bounding box center [321, 33] width 150 height 27
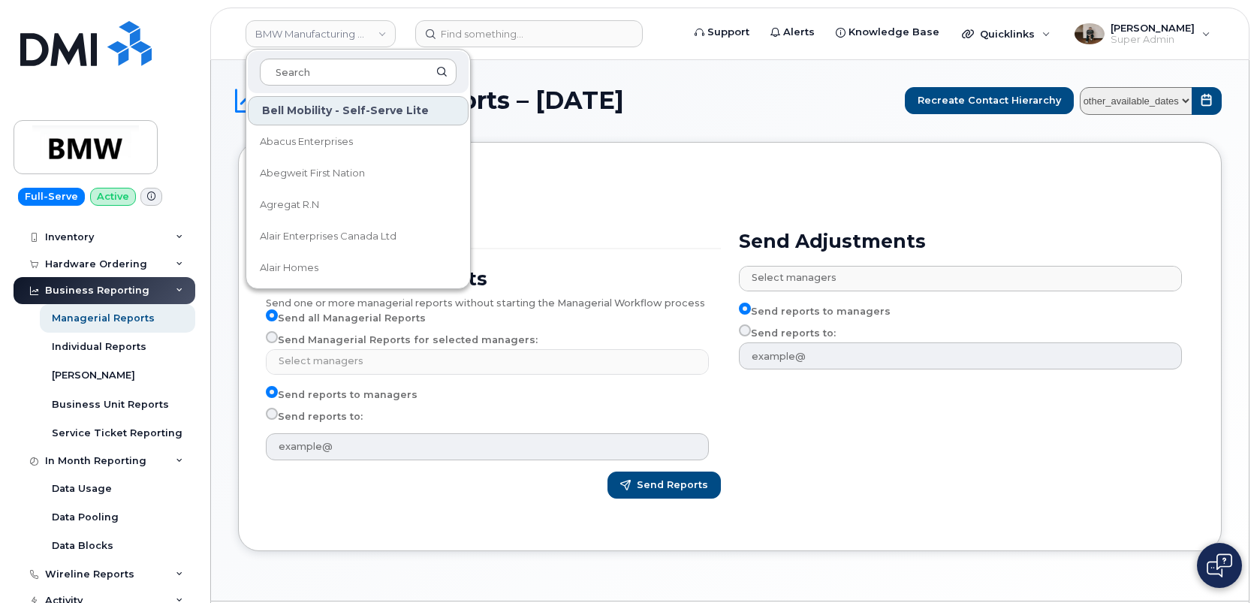
click at [401, 39] on div "BMW Manufacturing Co LLC Bell Mobility - Self-Serve Lite Abacus Enterprises Abe…" at bounding box center [320, 34] width 165 height 30
click at [304, 74] on input at bounding box center [358, 72] width 197 height 27
click at [633, 195] on div "Monthly Summary Send One-Off Reports Send one or more managerial reports withou…" at bounding box center [730, 345] width 984 height 409
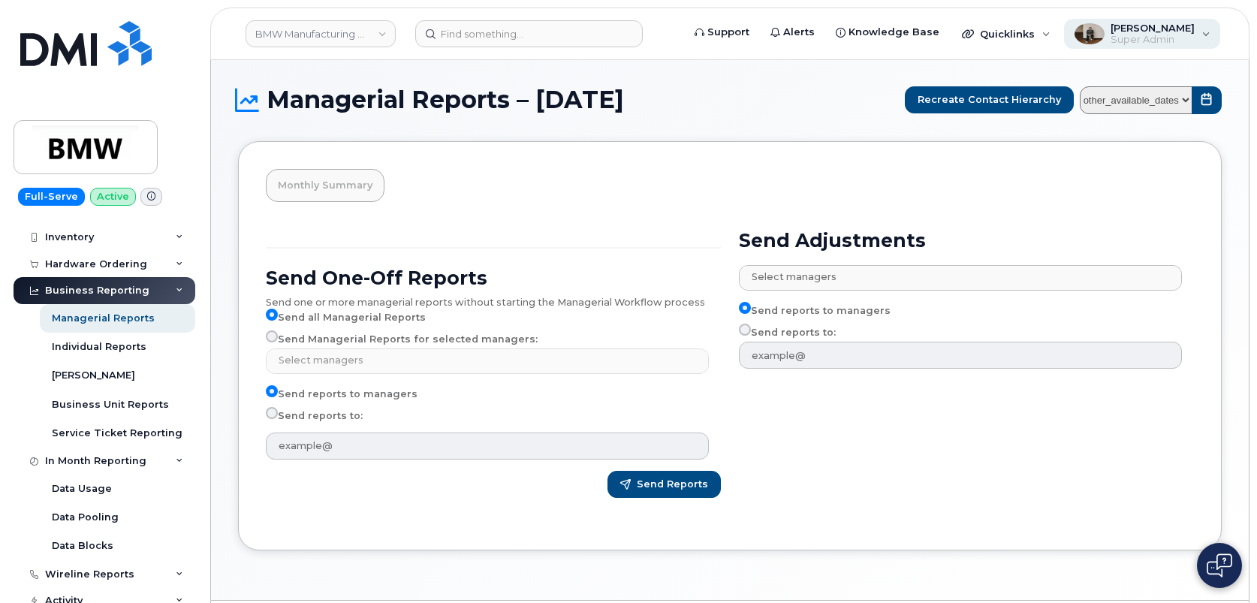
click at [1204, 28] on div "Spencer Witter Super Admin" at bounding box center [1142, 34] width 157 height 30
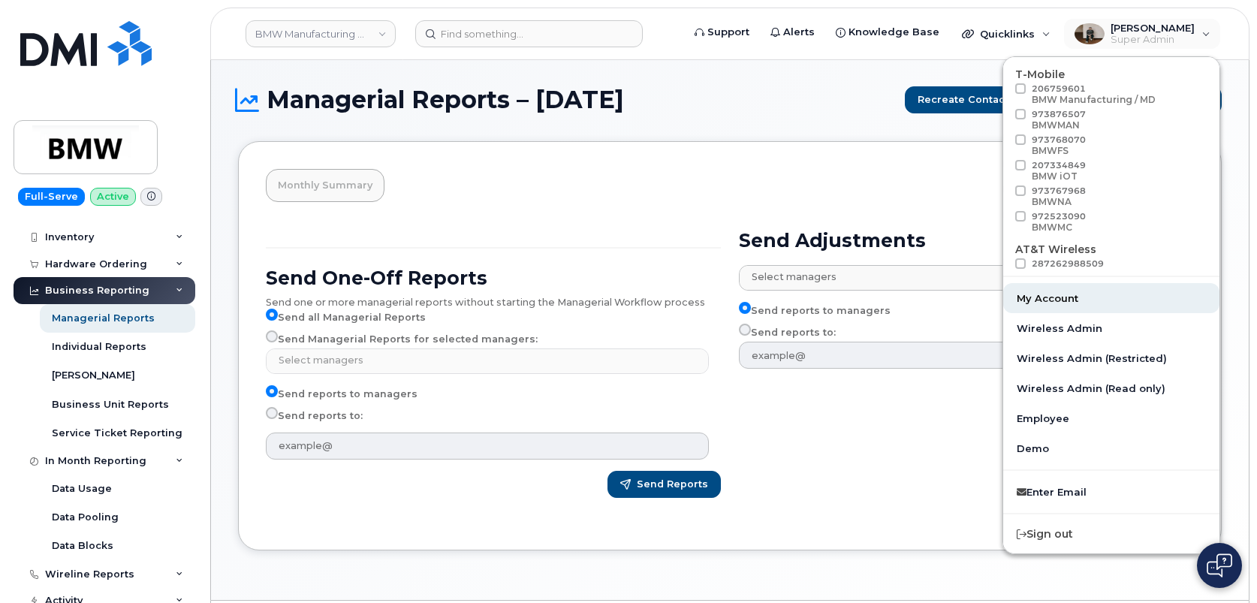
scroll to position [152, 0]
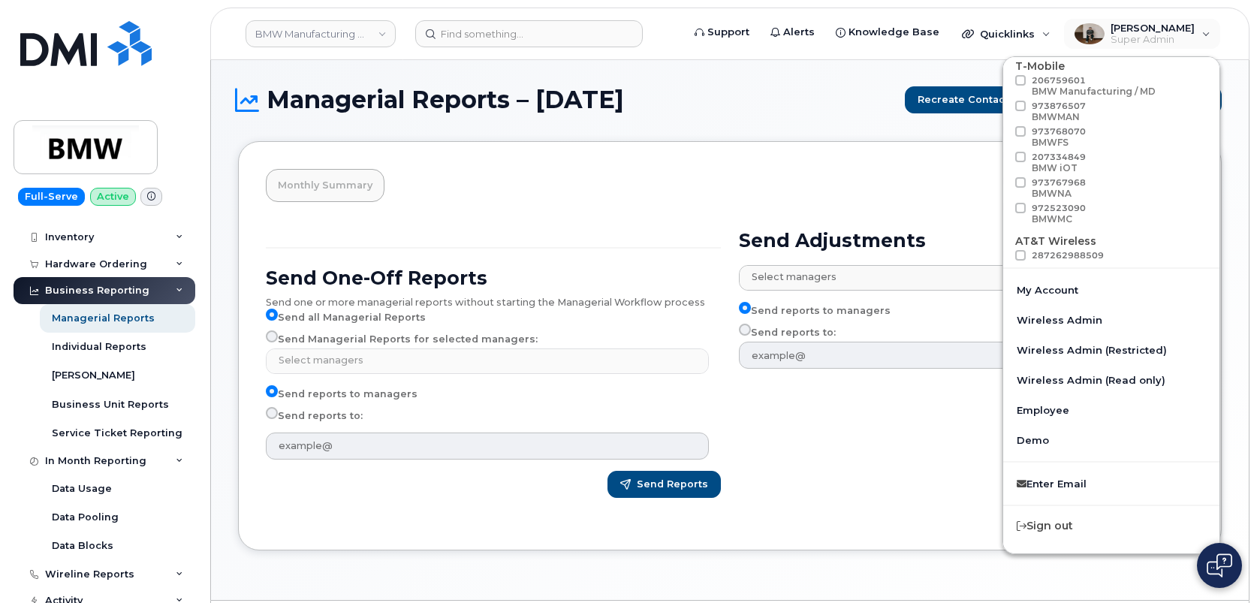
click at [884, 452] on div "Send Adjustments Select managers No matches found Aaron Dobbs Aaron Grener Adam…" at bounding box center [966, 369] width 473 height 298
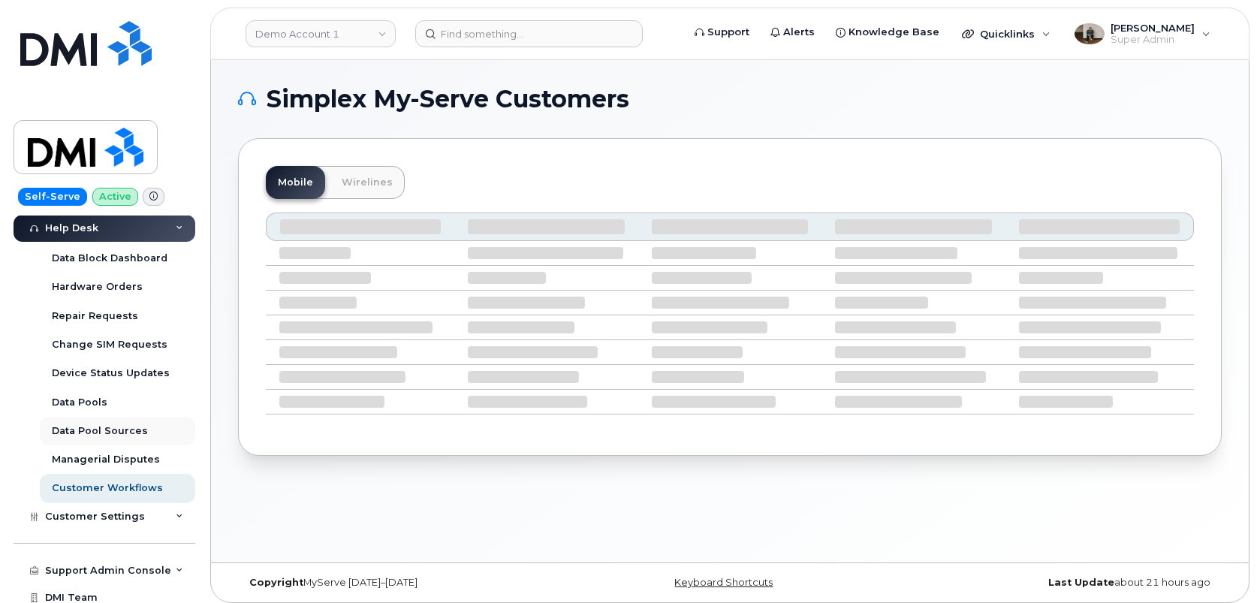
scroll to position [387, 0]
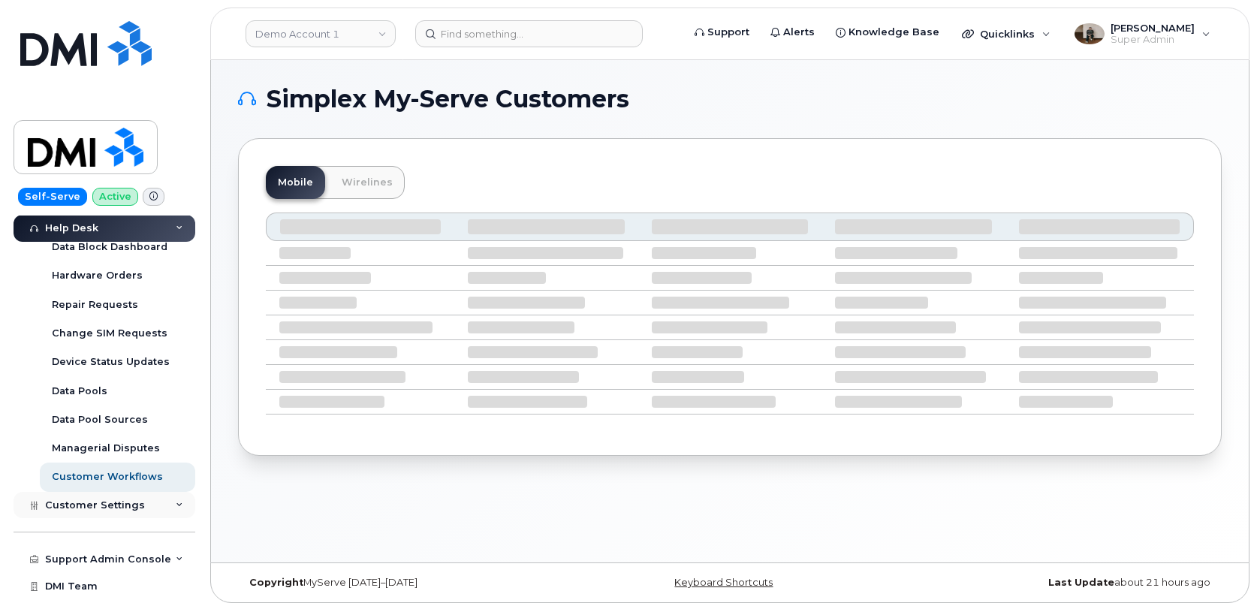
click at [82, 511] on div "Customer Settings" at bounding box center [105, 505] width 182 height 27
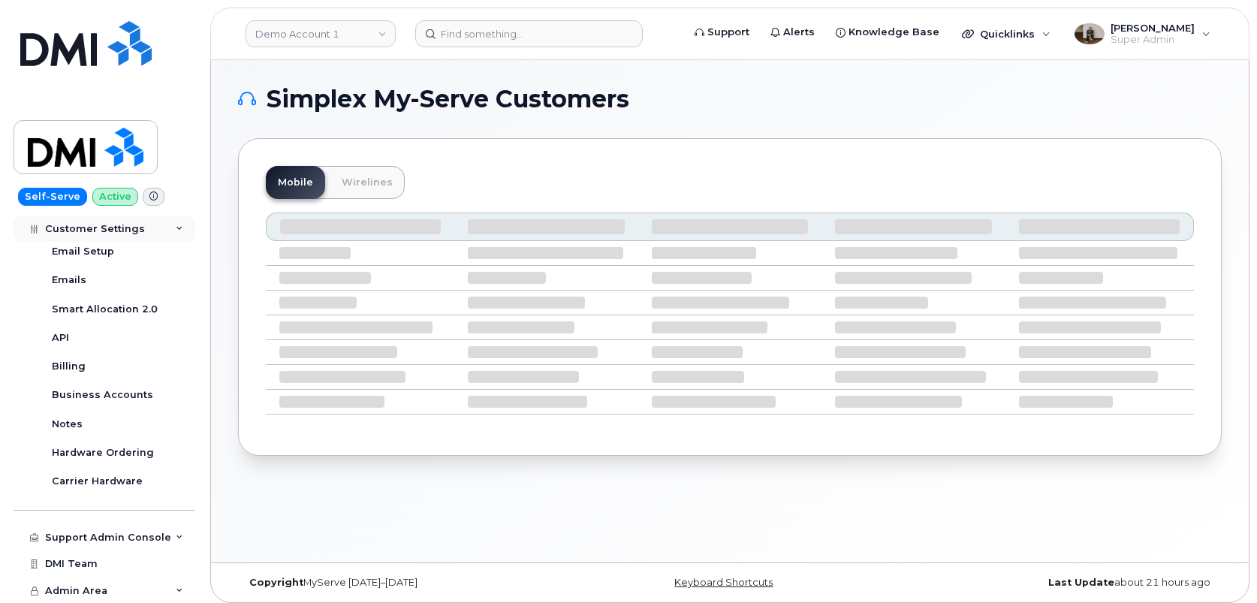
scroll to position [8, 0]
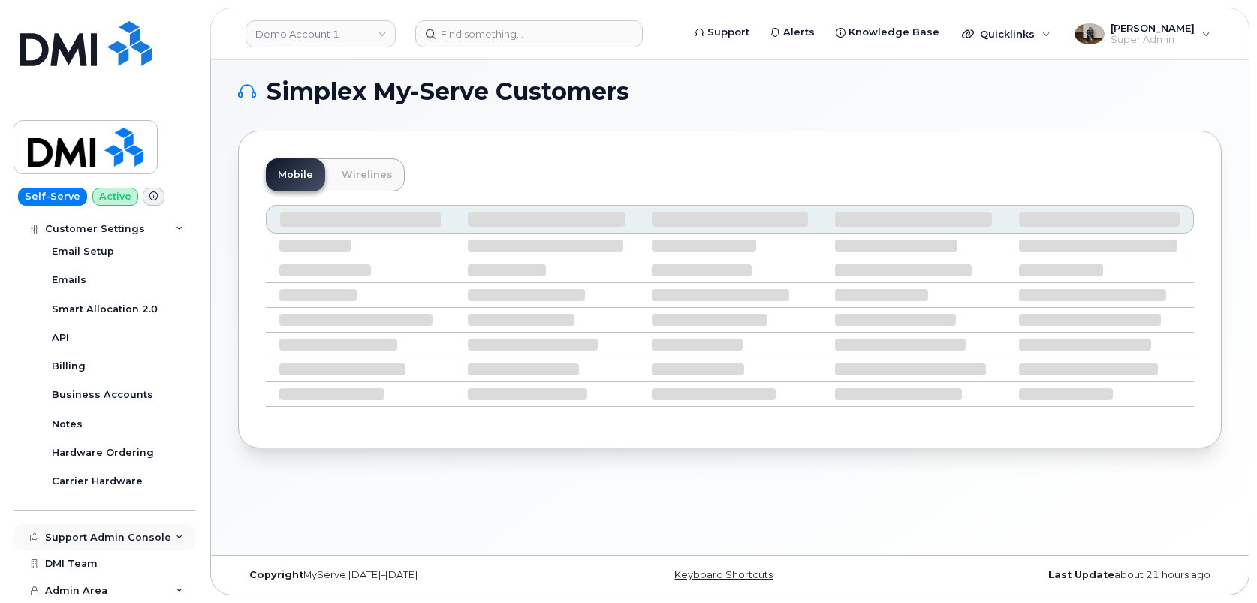
click at [103, 544] on div "Support Admin Console" at bounding box center [105, 537] width 182 height 27
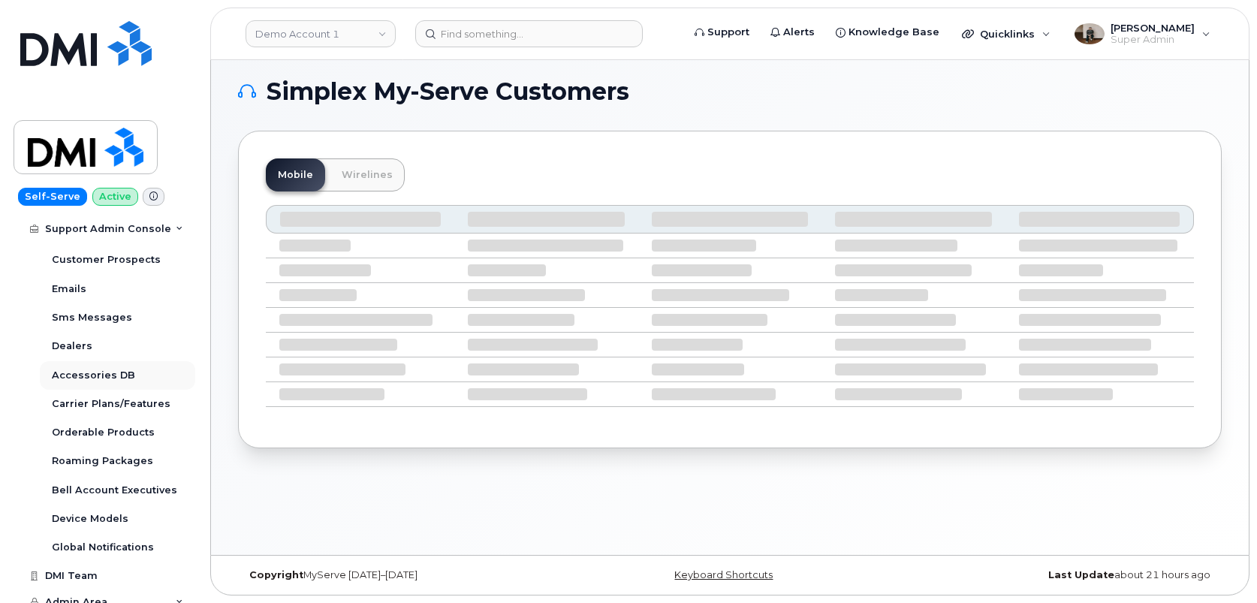
scroll to position [1186, 0]
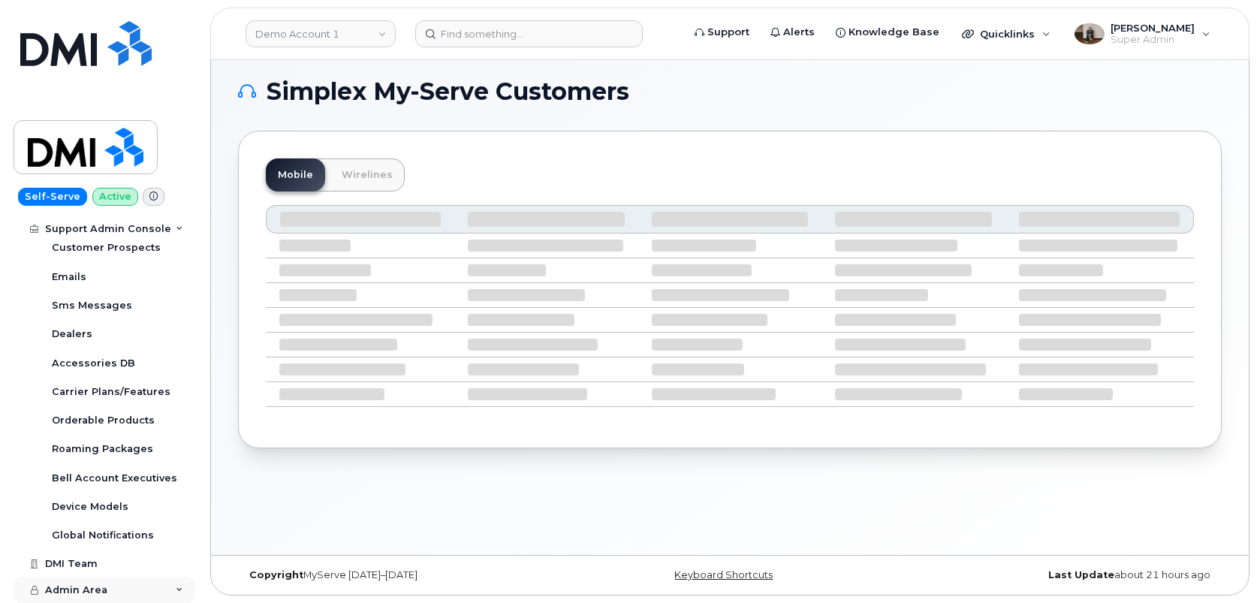
click at [78, 592] on span "Admin Area" at bounding box center [76, 589] width 62 height 11
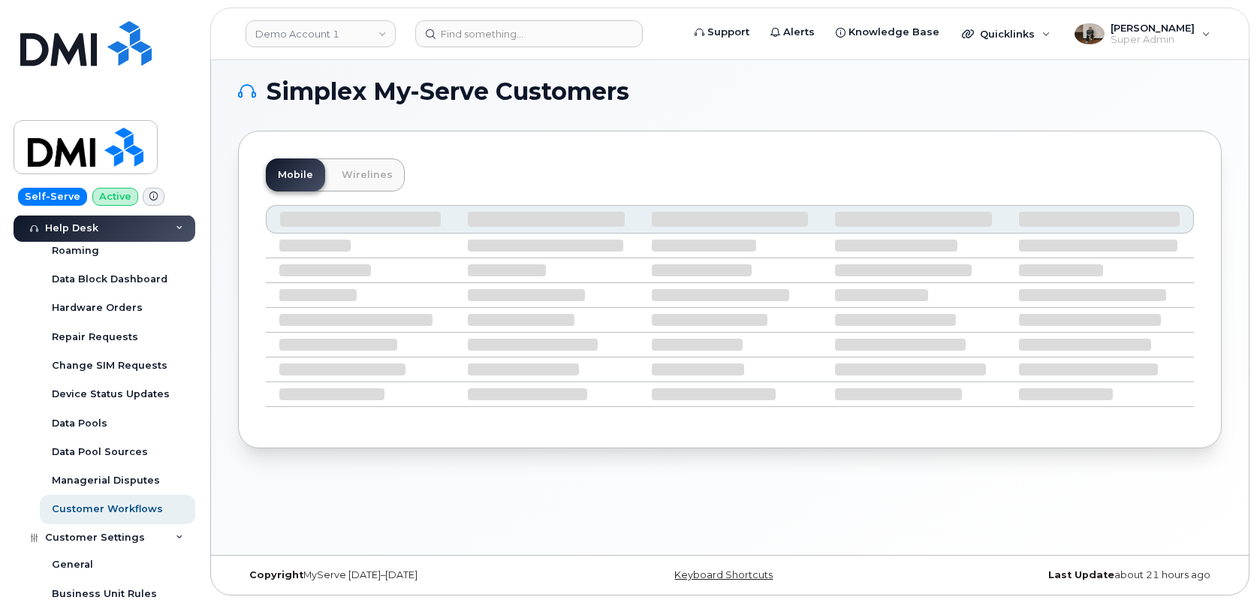
scroll to position [358, 0]
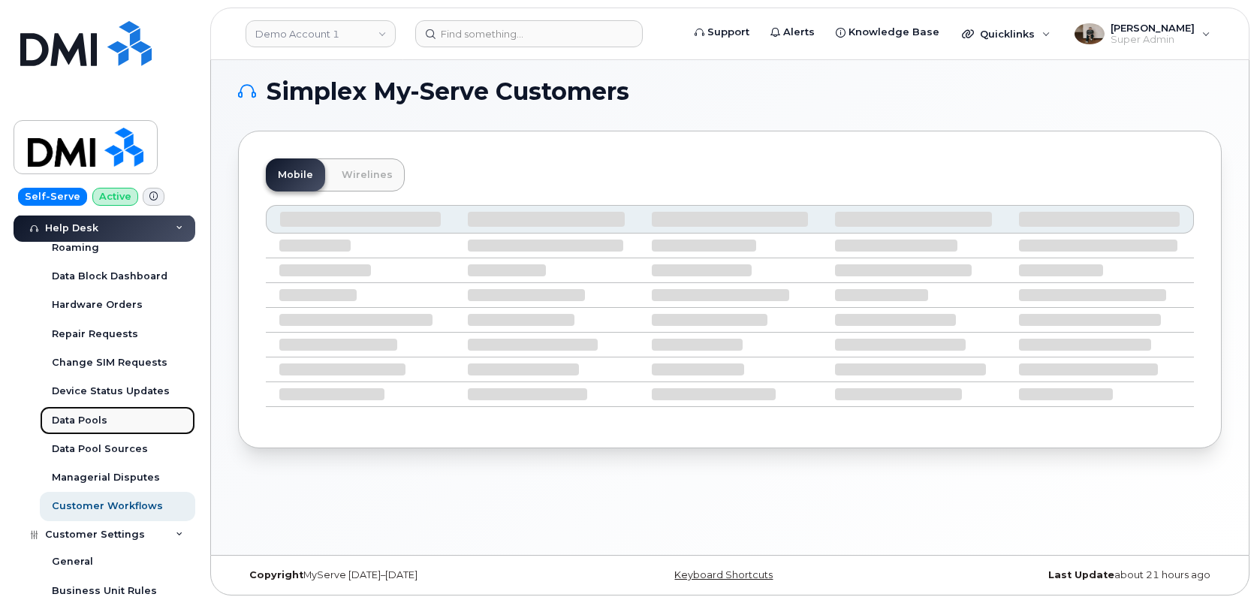
click at [87, 420] on div "Data Pools" at bounding box center [80, 421] width 56 height 14
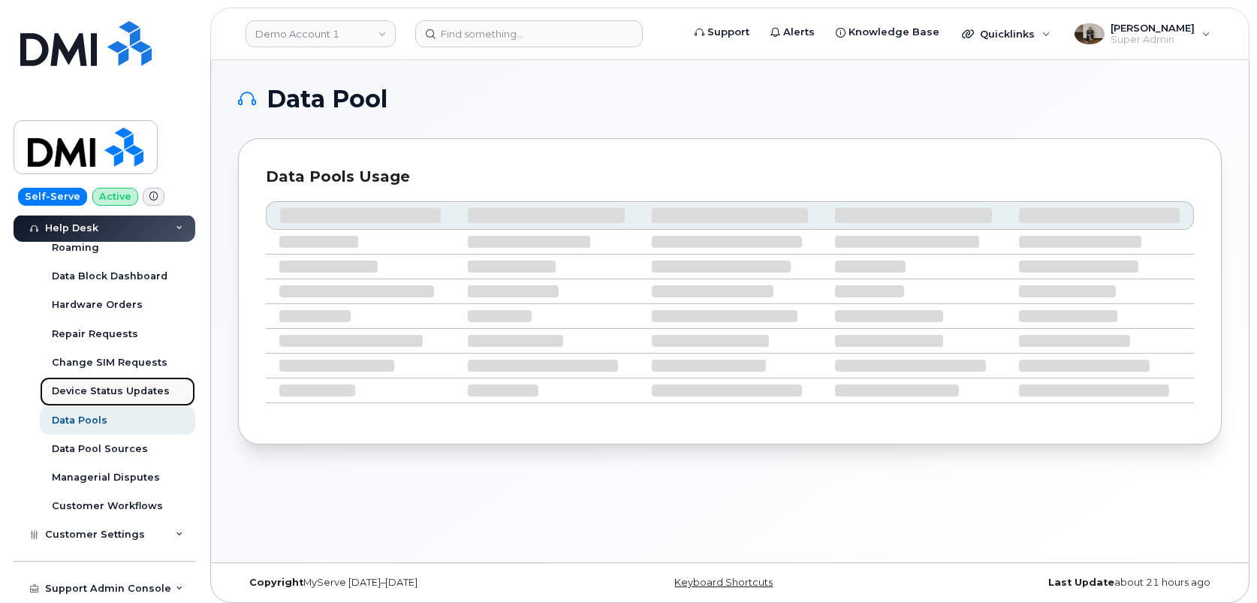
click at [90, 393] on div "Device Status Updates" at bounding box center [111, 391] width 118 height 14
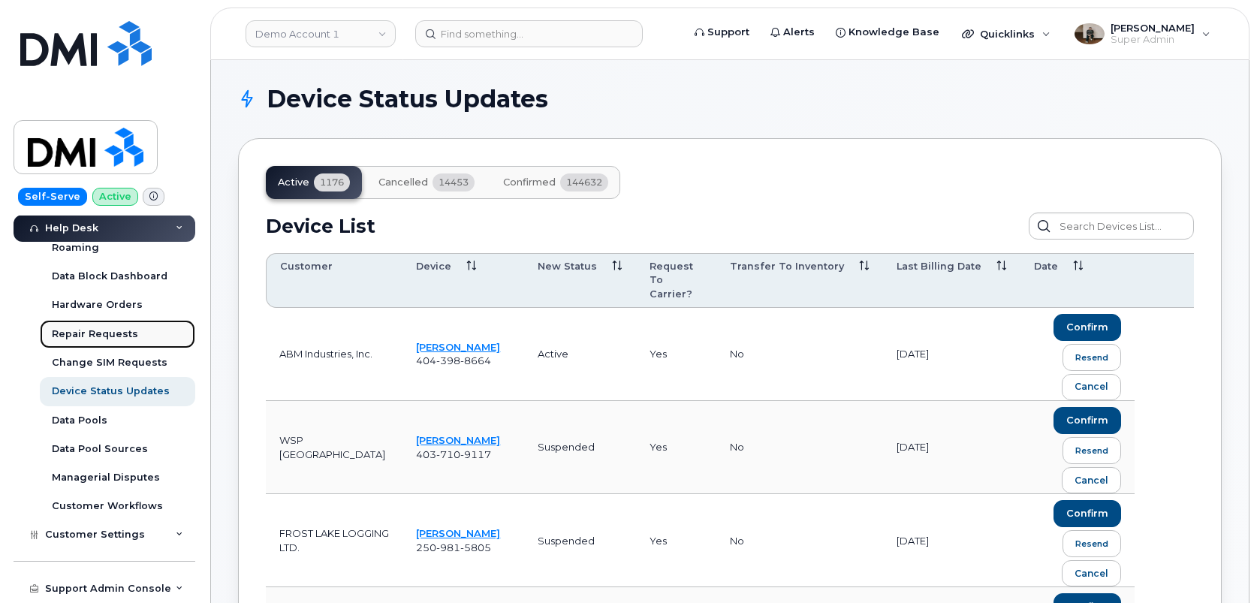
click at [89, 334] on div "Repair Requests" at bounding box center [95, 334] width 86 height 14
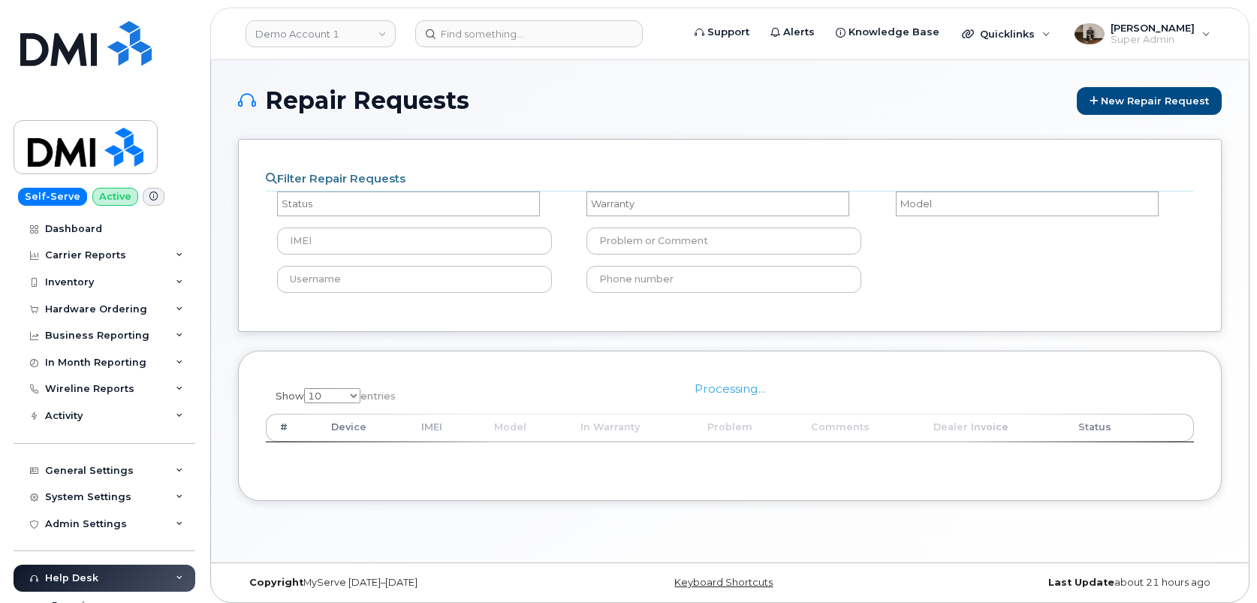
select select
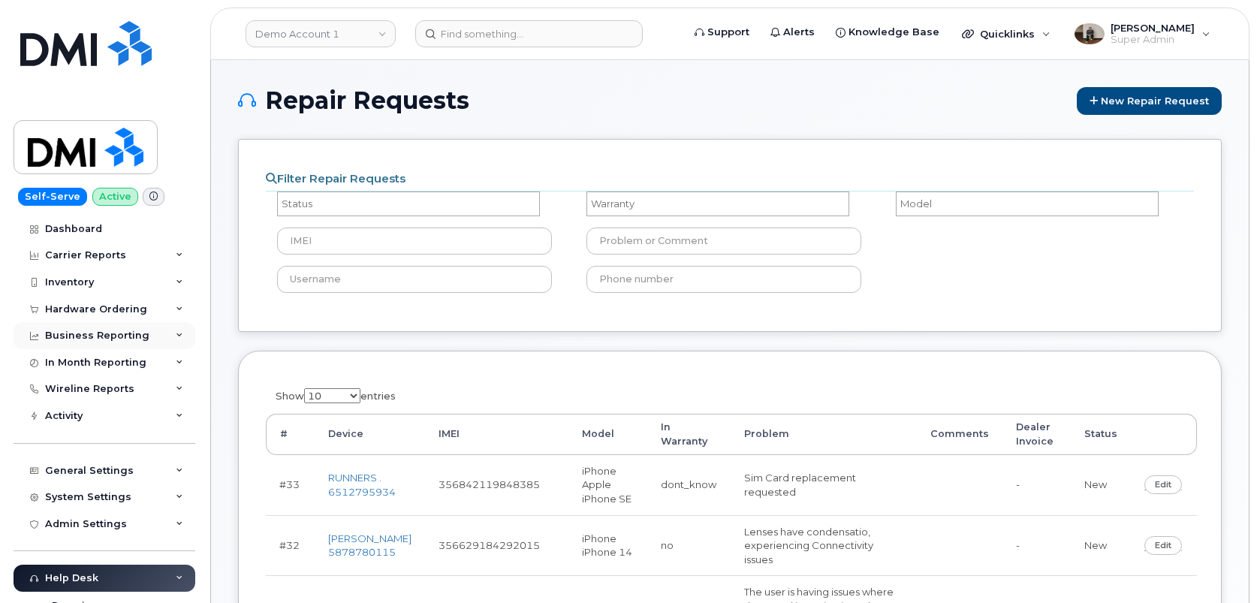
click at [89, 339] on div "Business Reporting" at bounding box center [97, 336] width 104 height 12
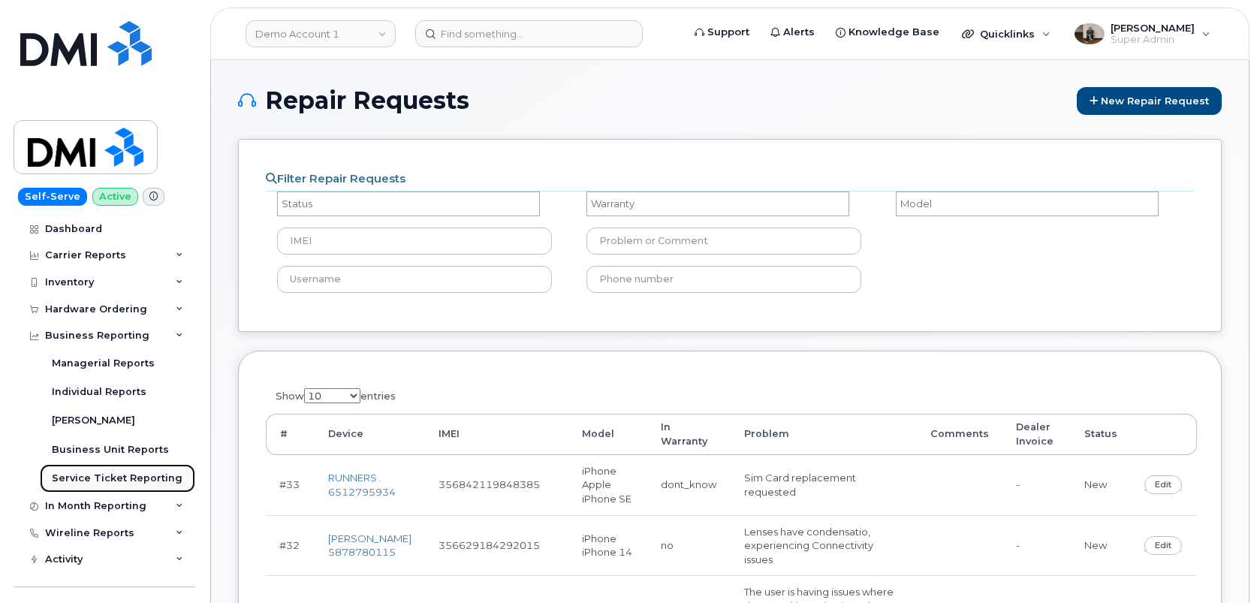
click at [110, 477] on div "Service Ticket Reporting" at bounding box center [117, 479] width 131 height 14
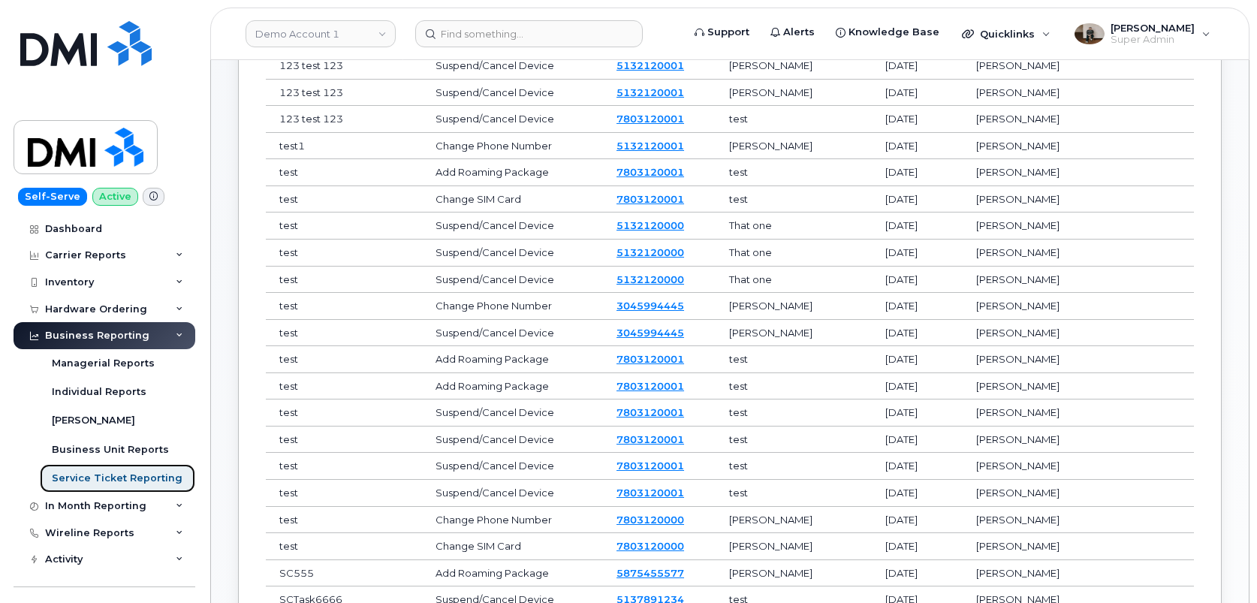
scroll to position [226, 0]
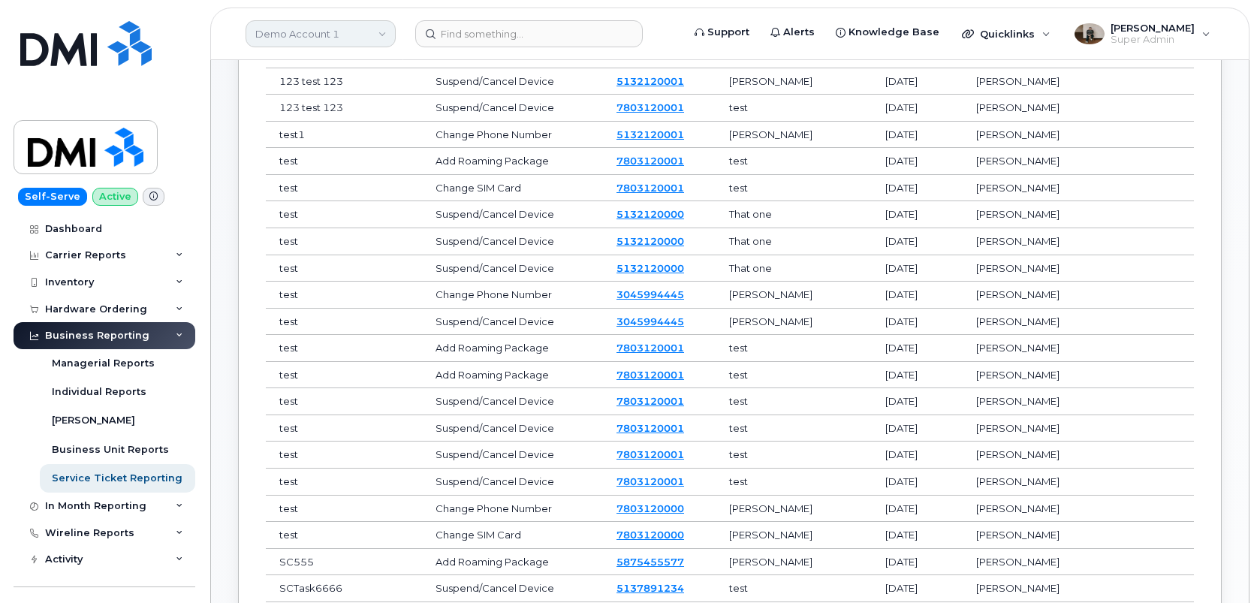
click at [371, 37] on link "Demo Account 1" at bounding box center [321, 33] width 150 height 27
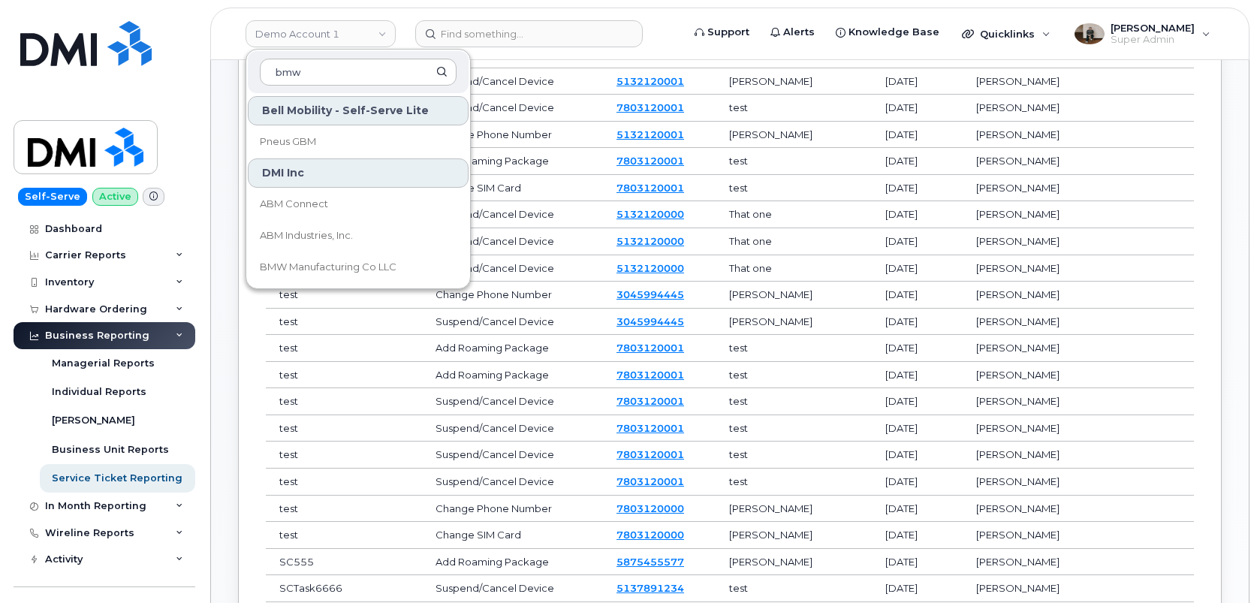
type input "bmw"
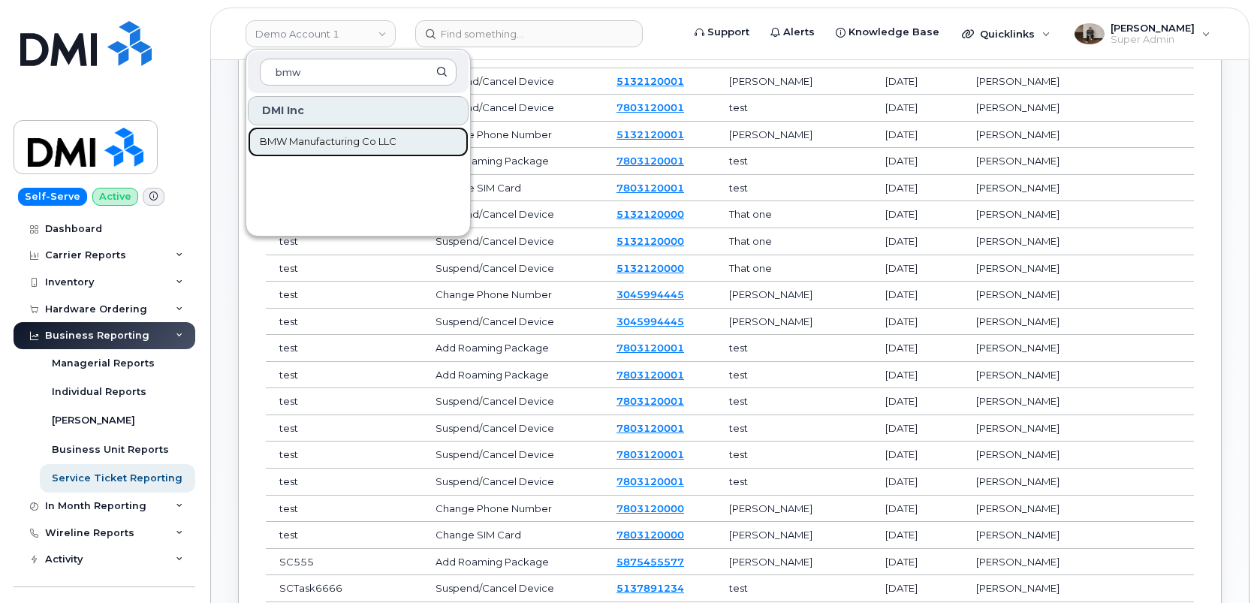
click at [355, 146] on span "BMW Manufacturing Co LLC" at bounding box center [328, 141] width 137 height 15
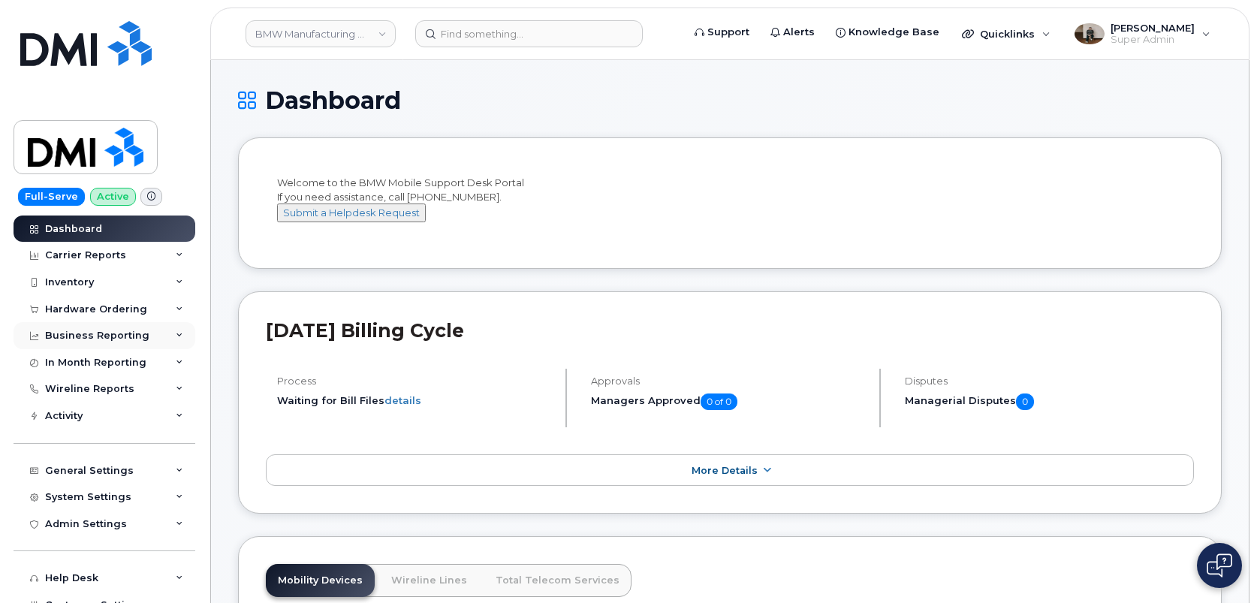
click at [124, 332] on div "Business Reporting" at bounding box center [97, 336] width 104 height 12
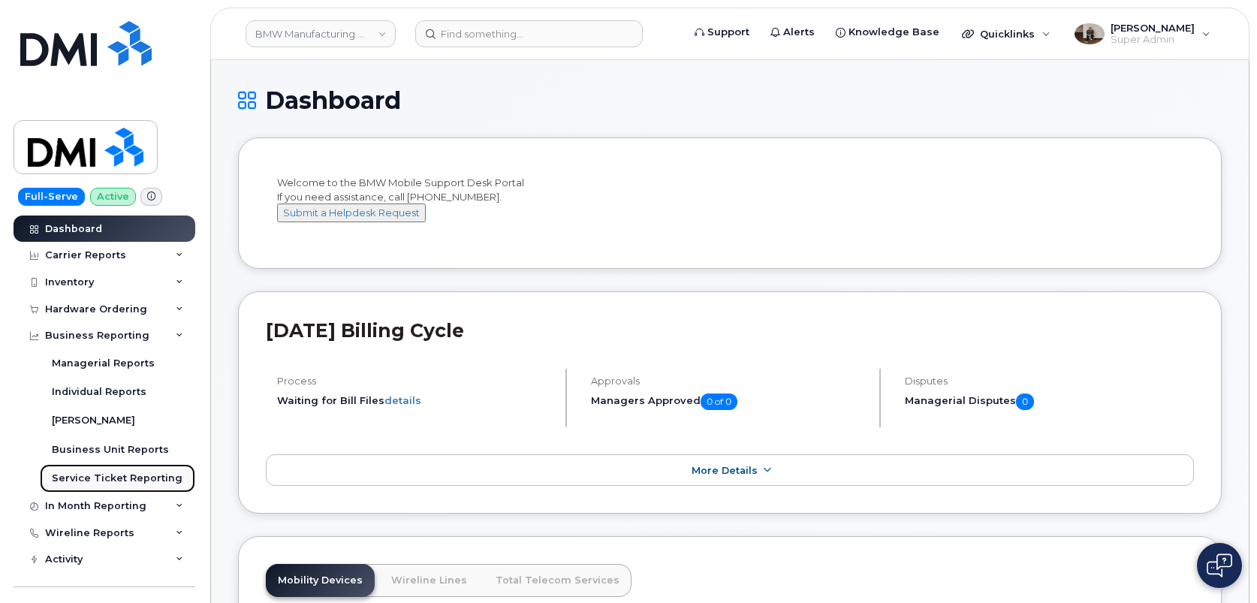
click at [109, 473] on div "Service Ticket Reporting" at bounding box center [117, 479] width 131 height 14
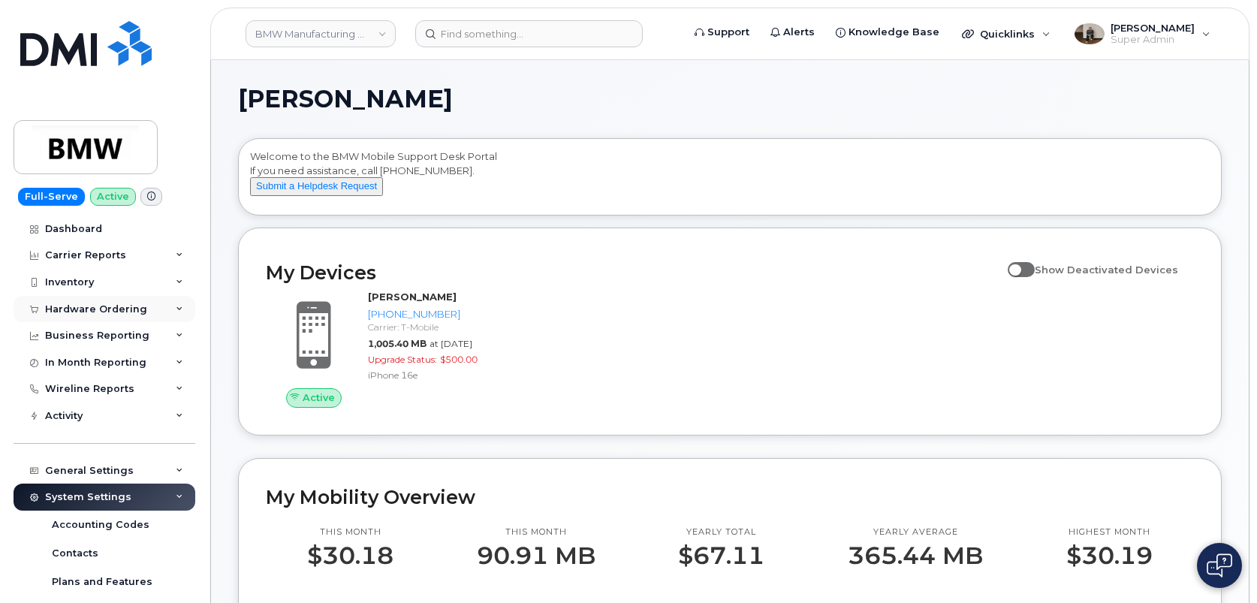
click at [87, 308] on div "Hardware Ordering" at bounding box center [96, 309] width 102 height 12
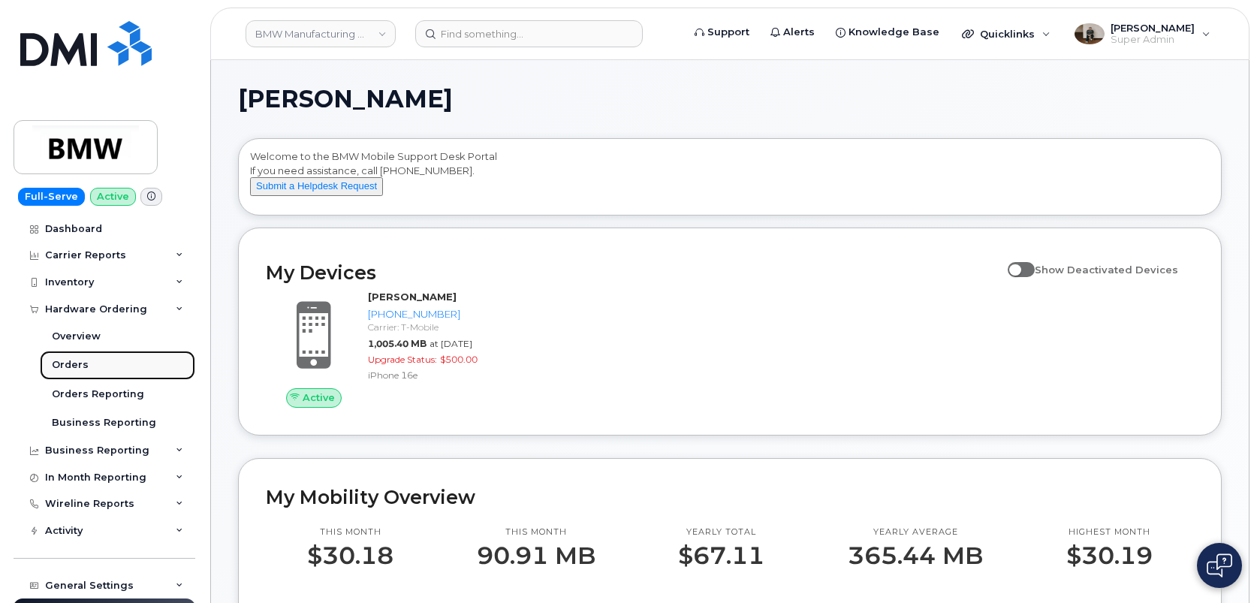
click at [68, 373] on link "Orders" at bounding box center [117, 365] width 155 height 29
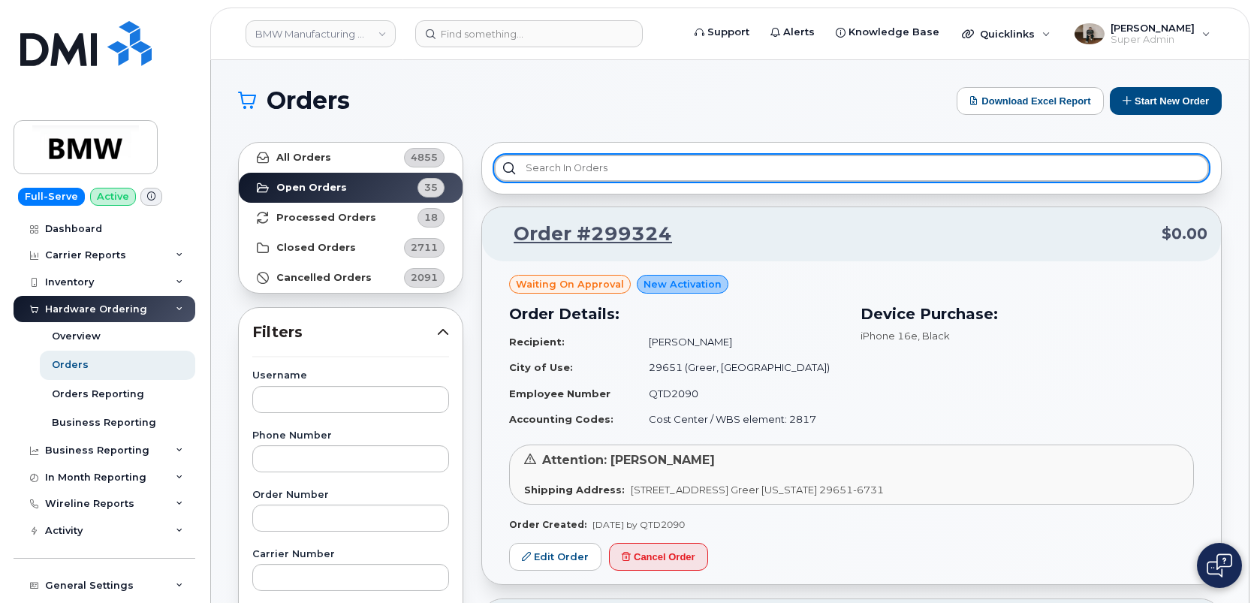
click at [791, 164] on input "text" at bounding box center [851, 168] width 715 height 27
type input "waiting on approval"
